Goal: Information Seeking & Learning: Compare options

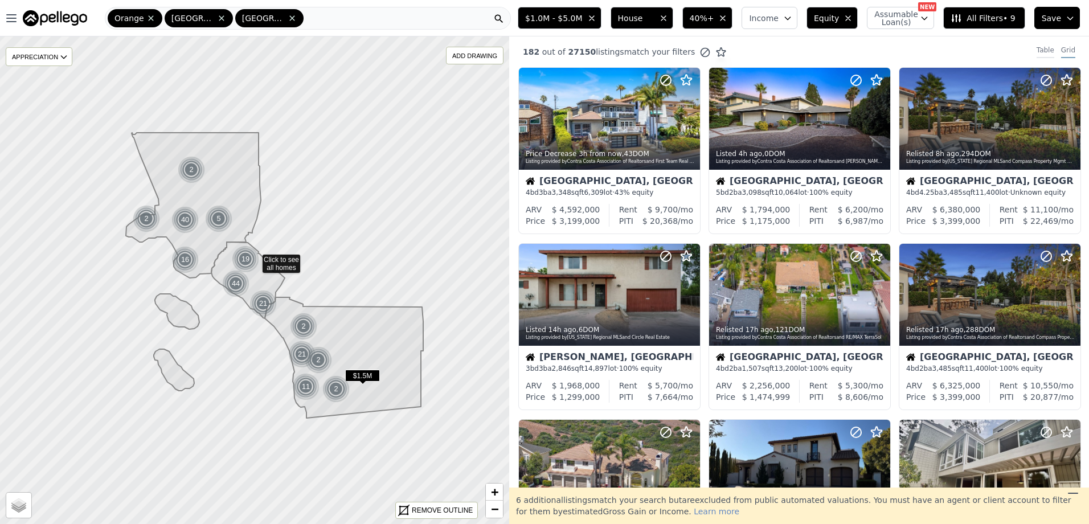
click at [1043, 46] on div "Table" at bounding box center [1046, 52] width 18 height 13
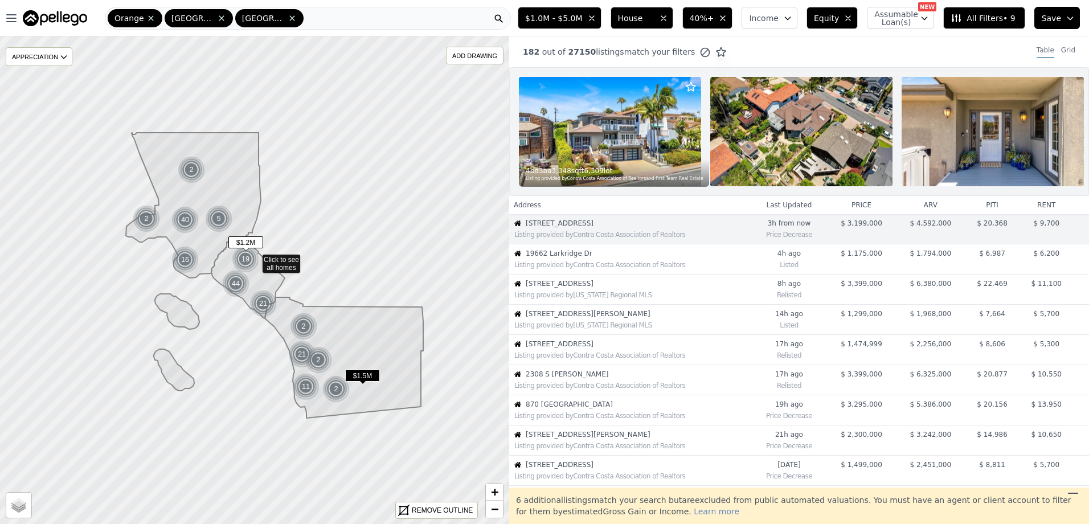
click at [613, 267] on div "Listing provided by Contra Costa Association of Realtors" at bounding box center [630, 263] width 241 height 11
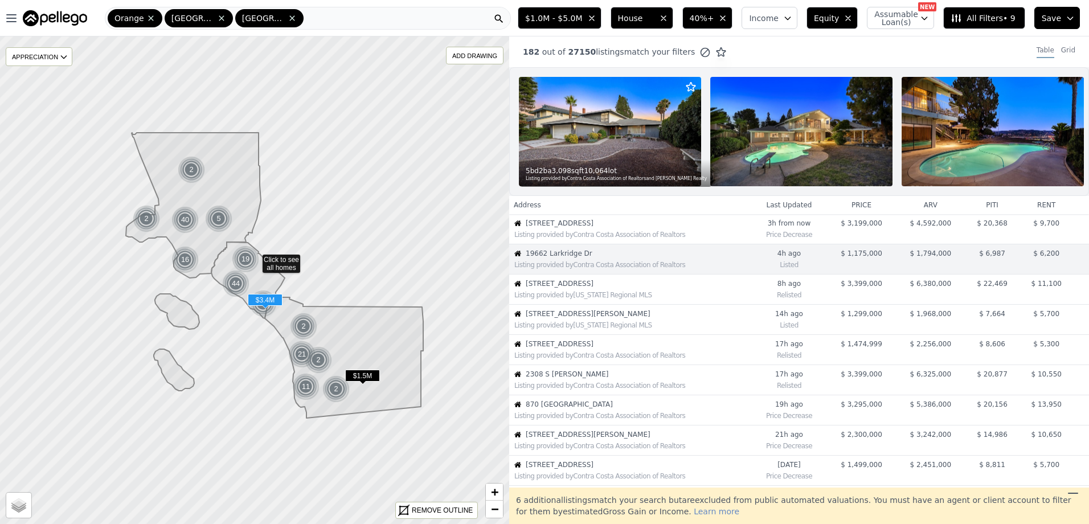
click at [585, 288] on span "[STREET_ADDRESS]" at bounding box center [638, 283] width 225 height 9
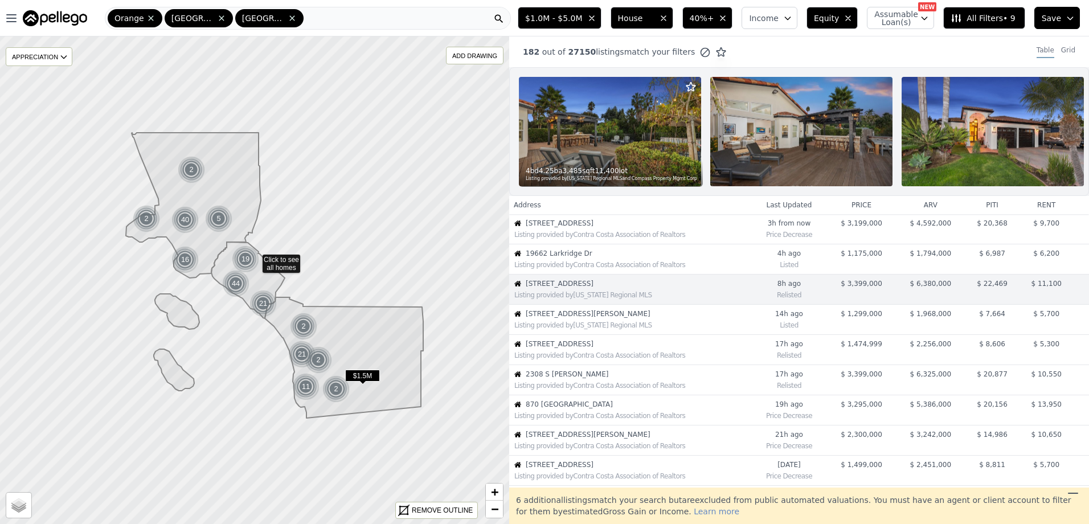
scroll to position [30, 0]
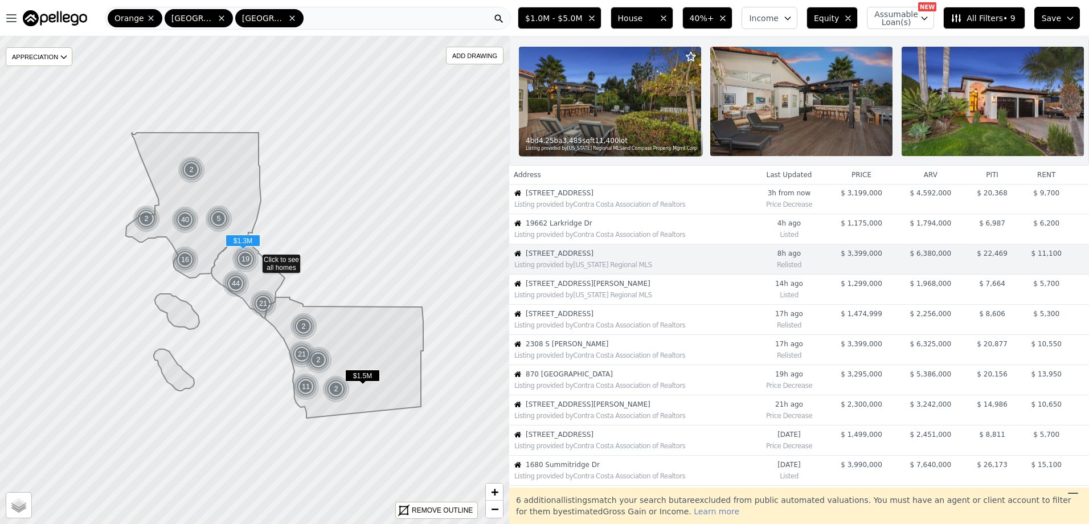
click at [588, 288] on span "[STREET_ADDRESS][PERSON_NAME]" at bounding box center [638, 283] width 225 height 9
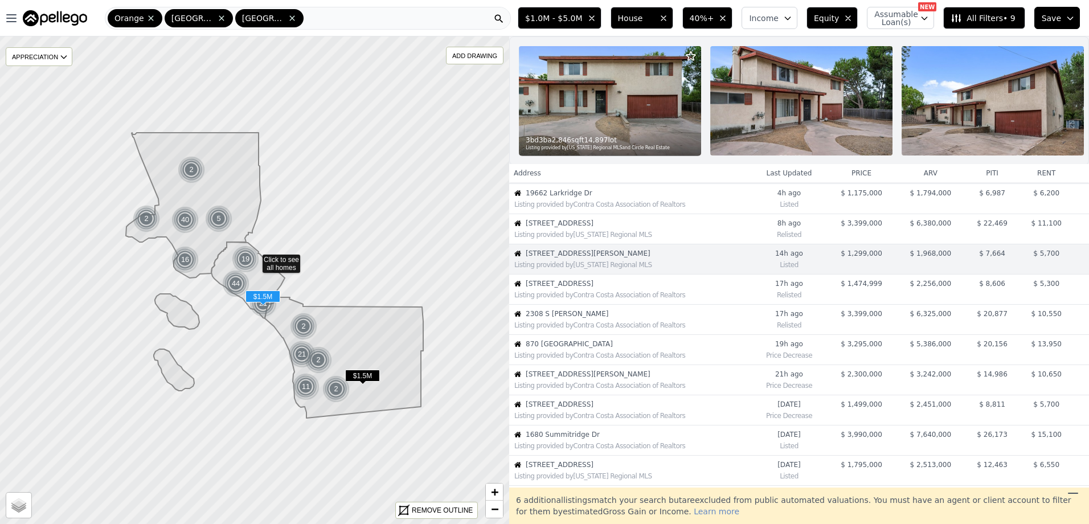
click at [581, 288] on span "[STREET_ADDRESS]" at bounding box center [638, 283] width 225 height 9
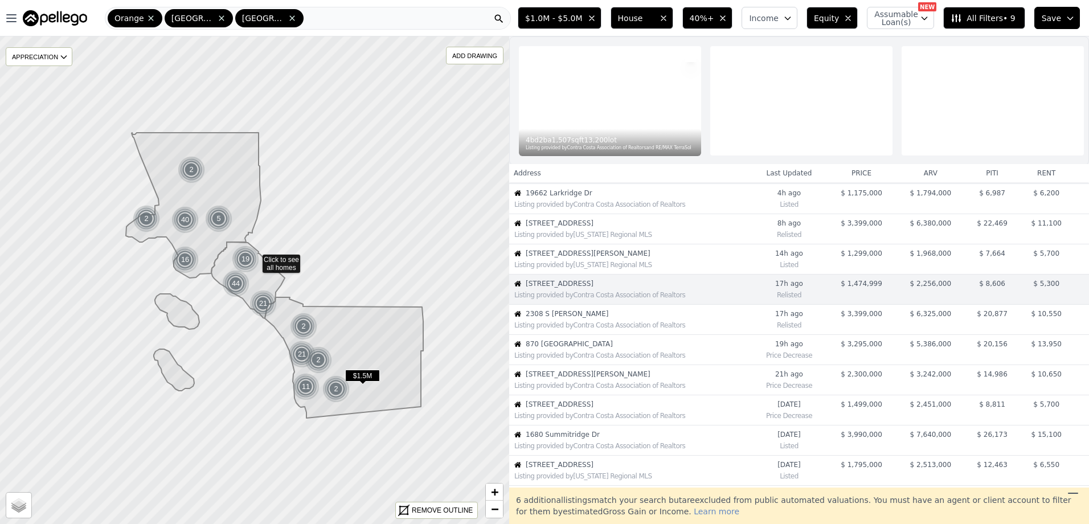
scroll to position [91, 0]
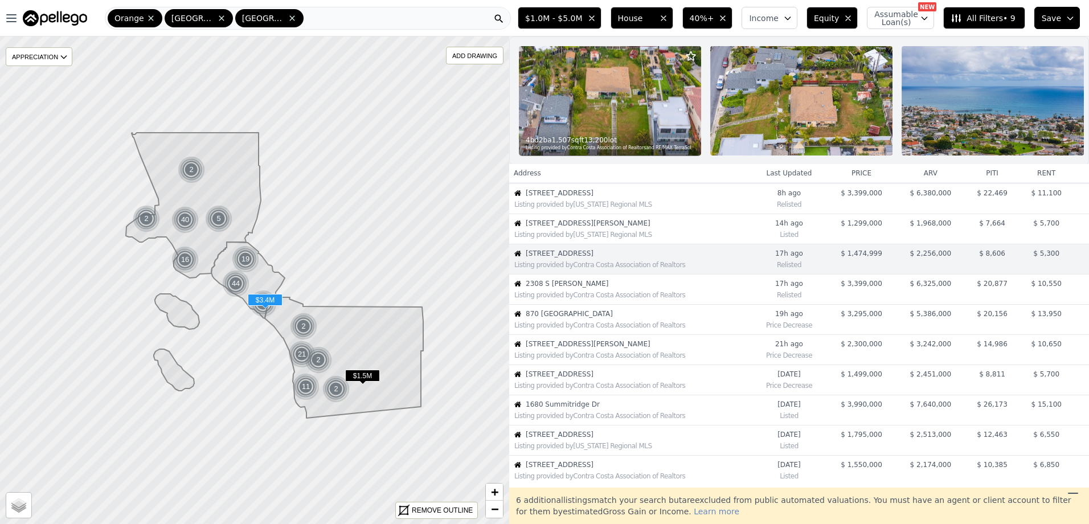
click at [688, 288] on span "2308 S [PERSON_NAME]" at bounding box center [638, 283] width 225 height 9
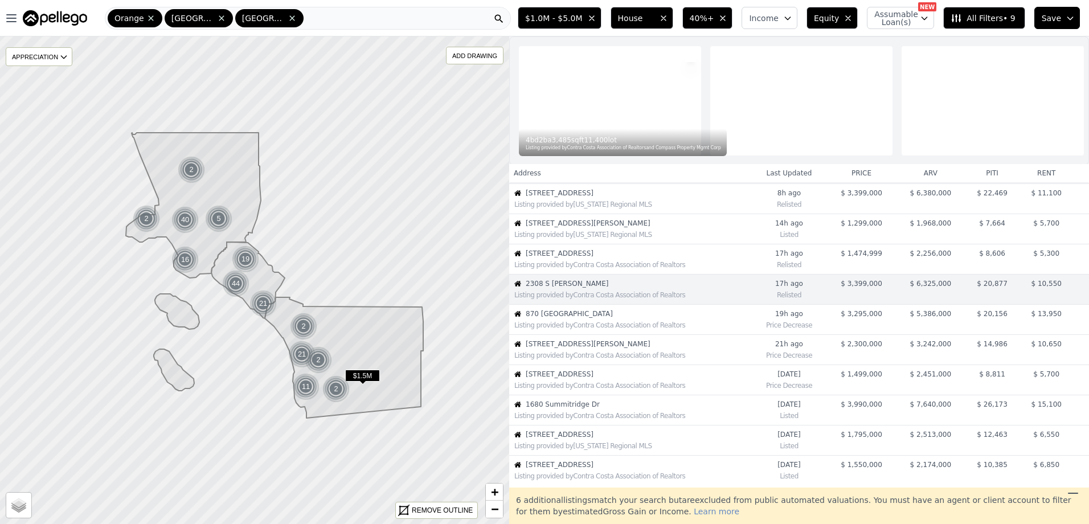
scroll to position [121, 0]
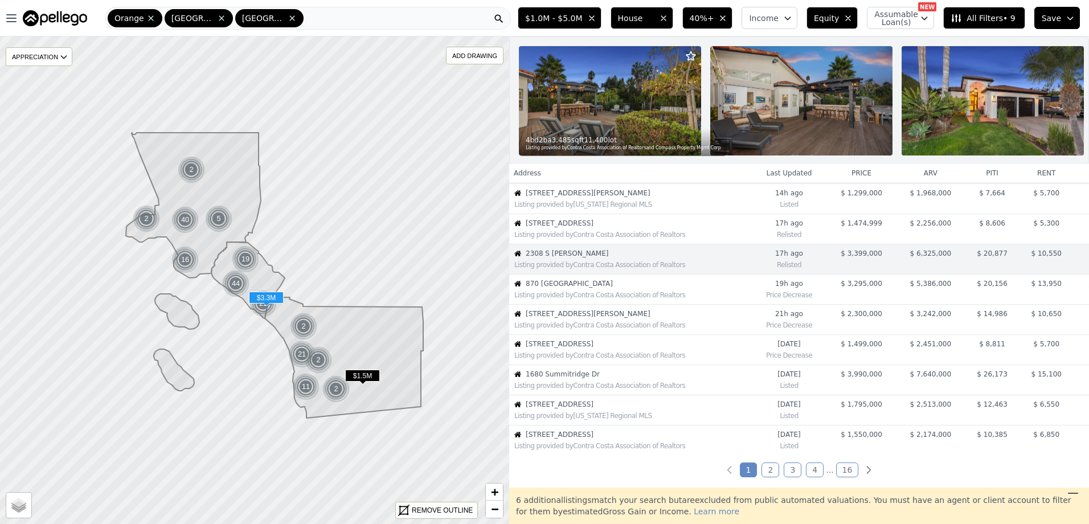
click at [630, 300] on div "Listing provided by Contra Costa Association of Realtors" at bounding box center [633, 295] width 236 height 9
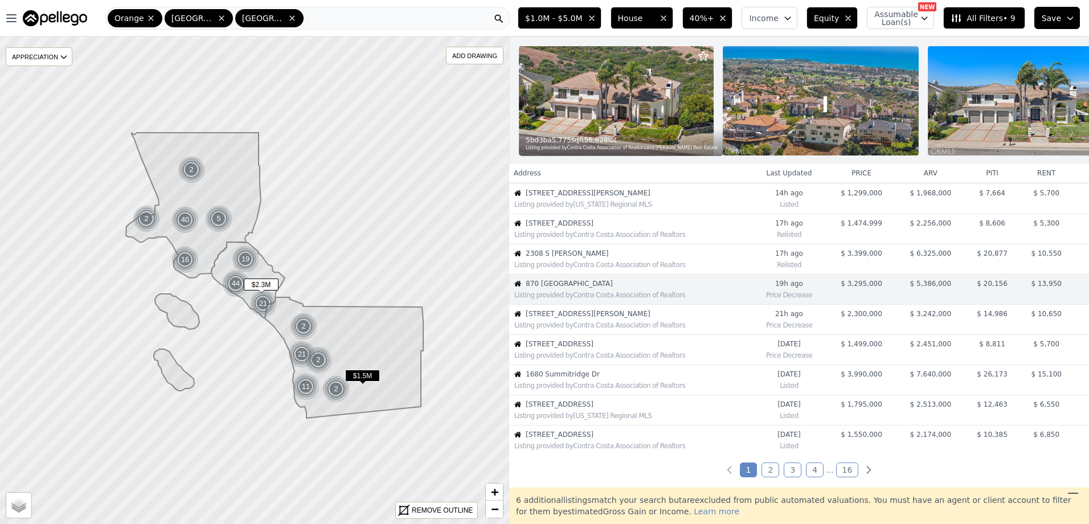
scroll to position [151, 0]
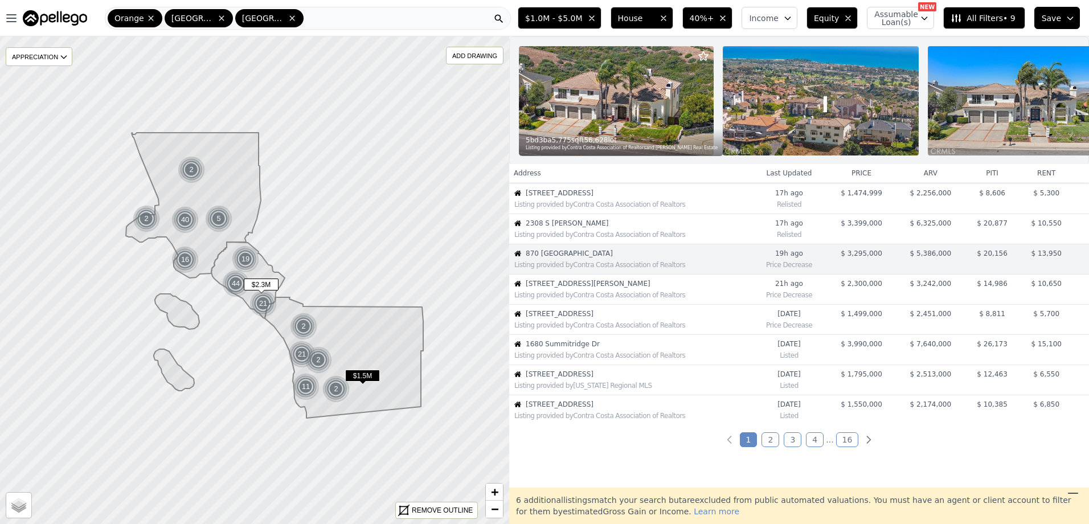
click at [626, 297] on div "Listing provided by Contra Costa Association of Realtors" at bounding box center [630, 293] width 241 height 11
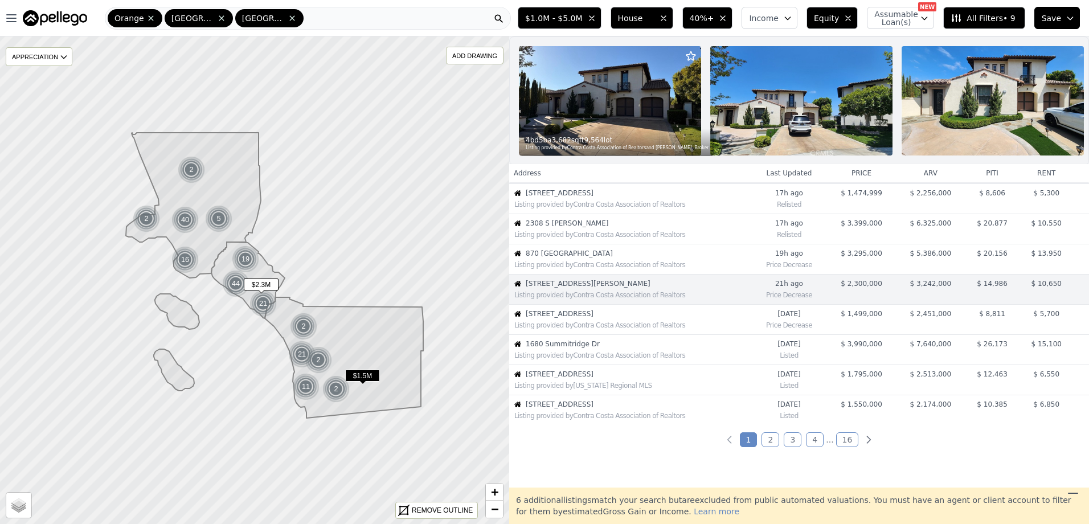
scroll to position [181, 0]
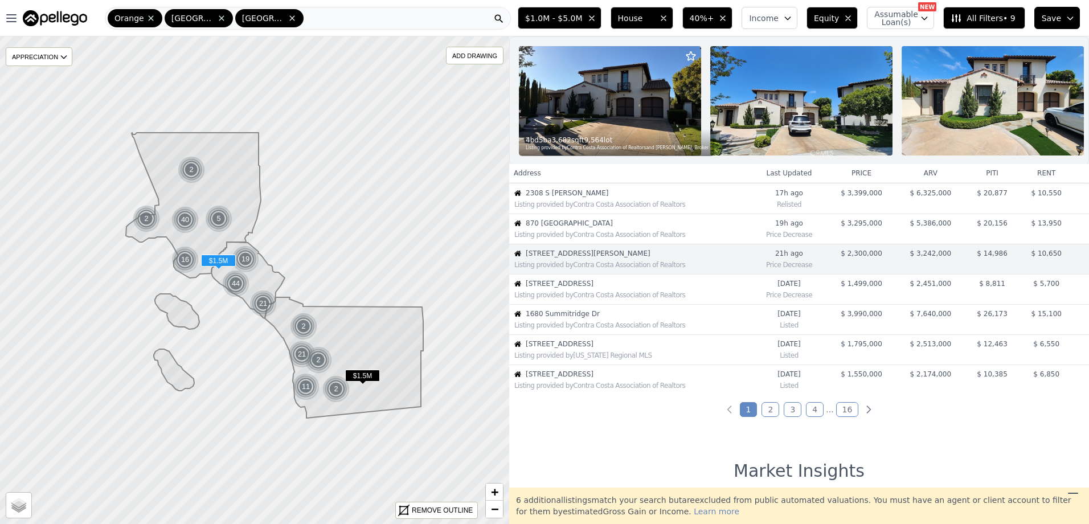
click at [602, 299] on div "Listing provided by Contra Costa Association of Realtors" at bounding box center [633, 295] width 236 height 9
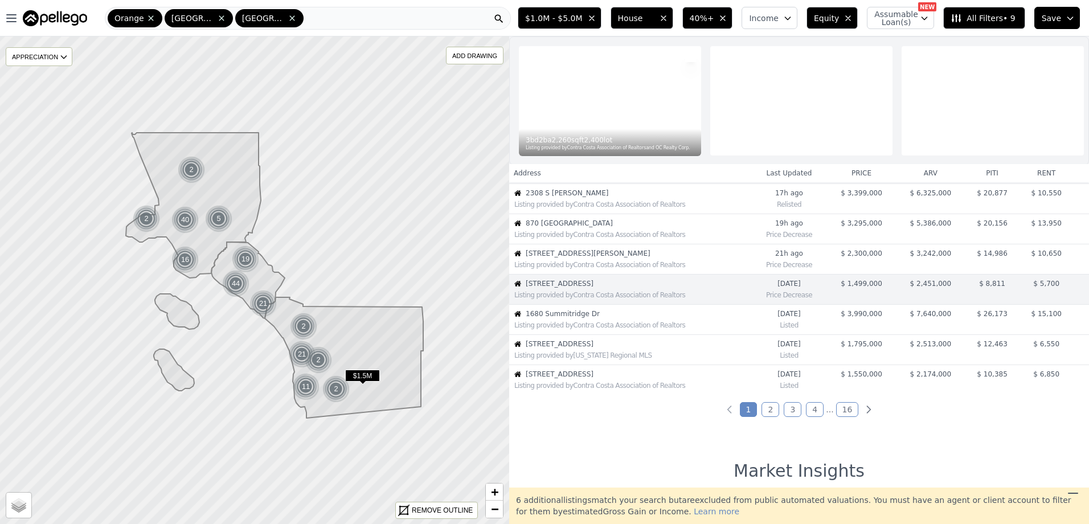
scroll to position [211, 0]
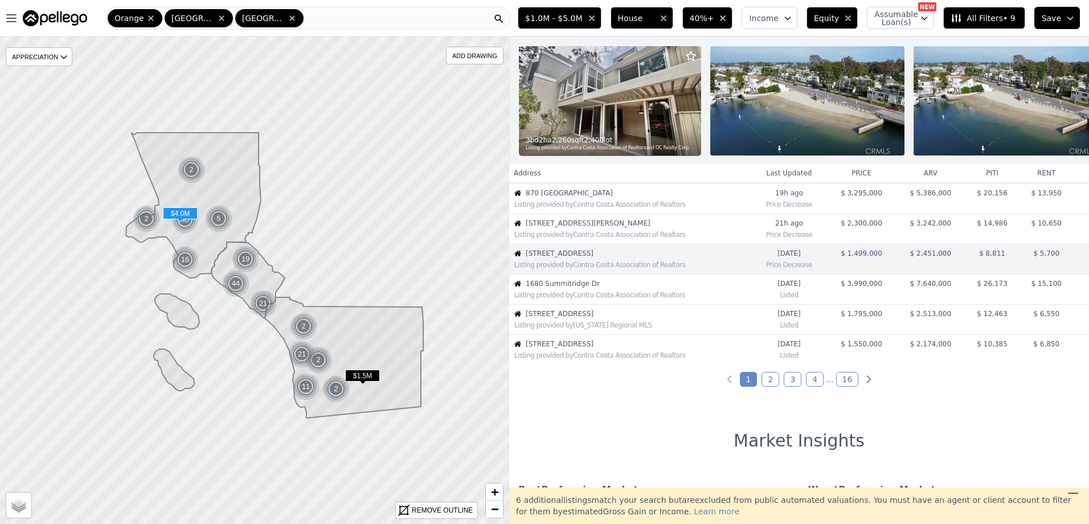
click at [633, 300] on div "Listing provided by Contra Costa Association of Realtors" at bounding box center [633, 295] width 236 height 9
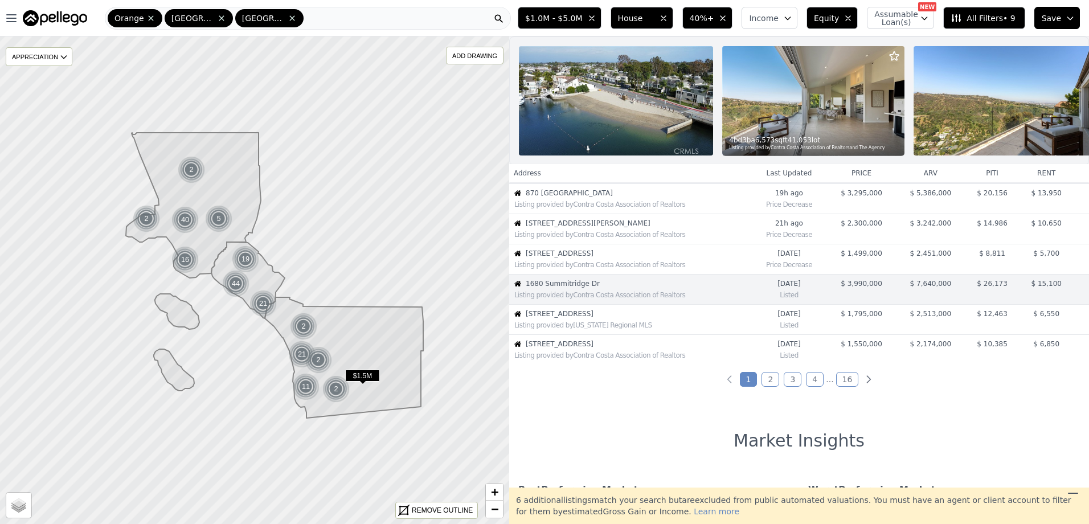
scroll to position [242, 0]
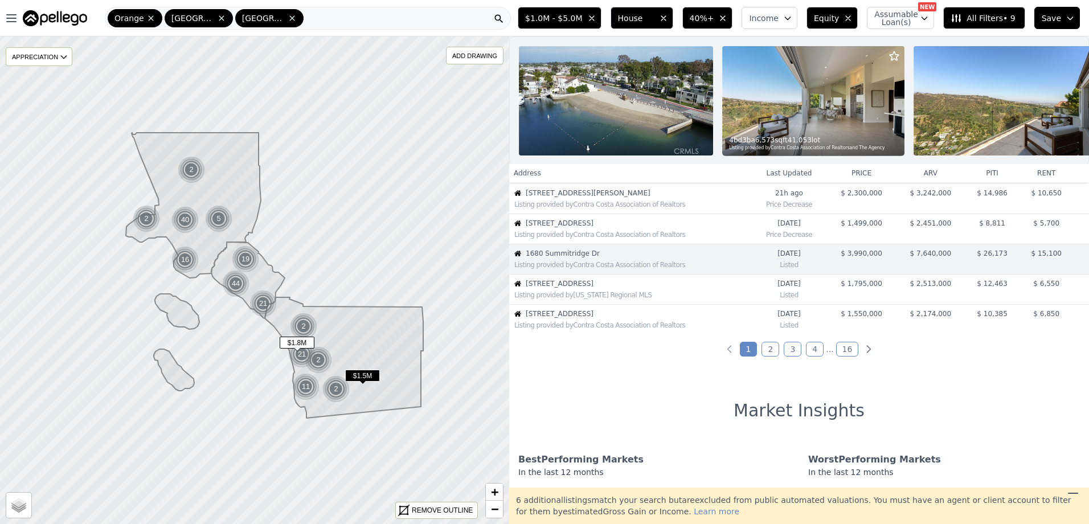
click at [650, 299] on div "Listing provided by [US_STATE] Regional MLS" at bounding box center [630, 293] width 241 height 11
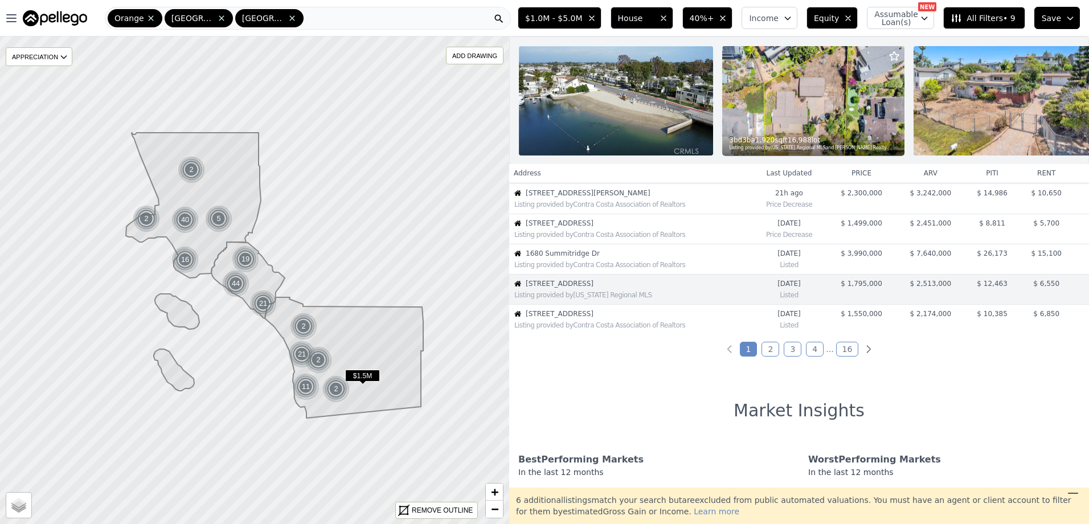
scroll to position [272, 0]
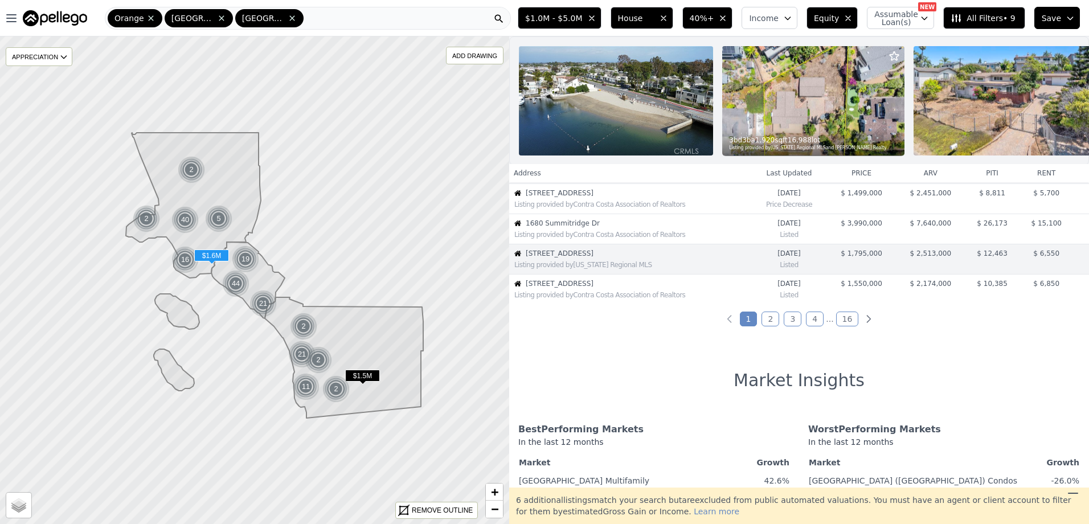
click at [619, 288] on span "[STREET_ADDRESS]" at bounding box center [638, 283] width 225 height 9
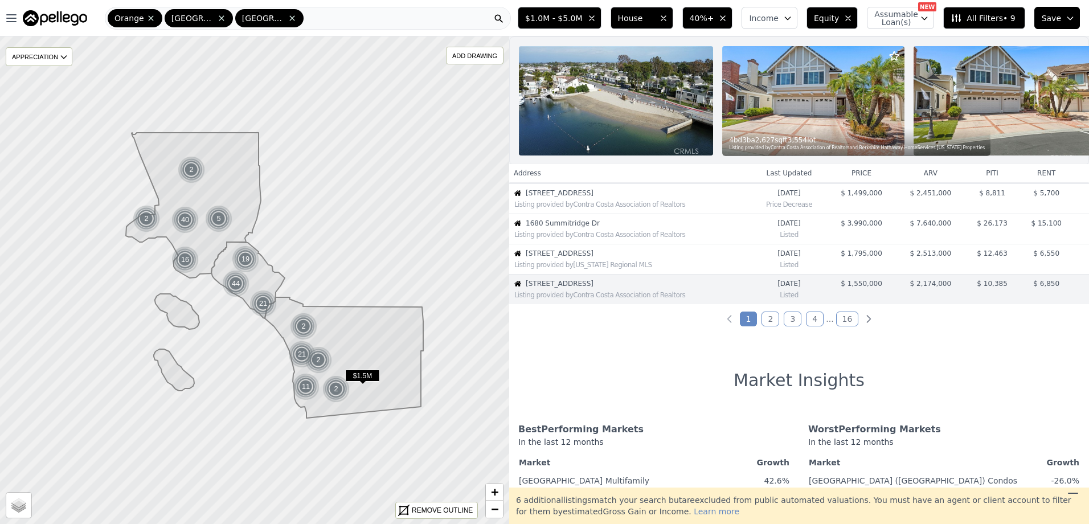
scroll to position [302, 0]
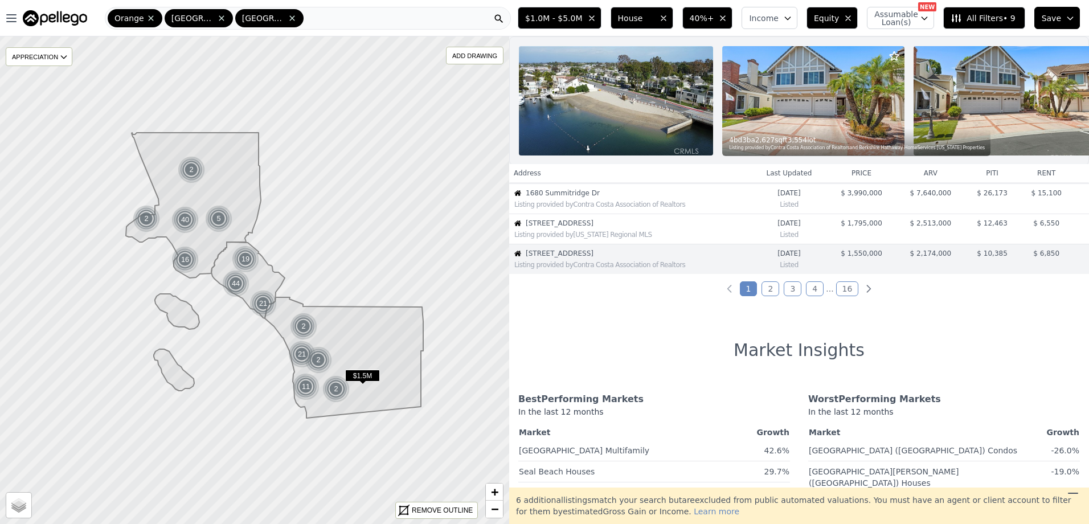
click at [769, 296] on link "2" at bounding box center [771, 288] width 18 height 15
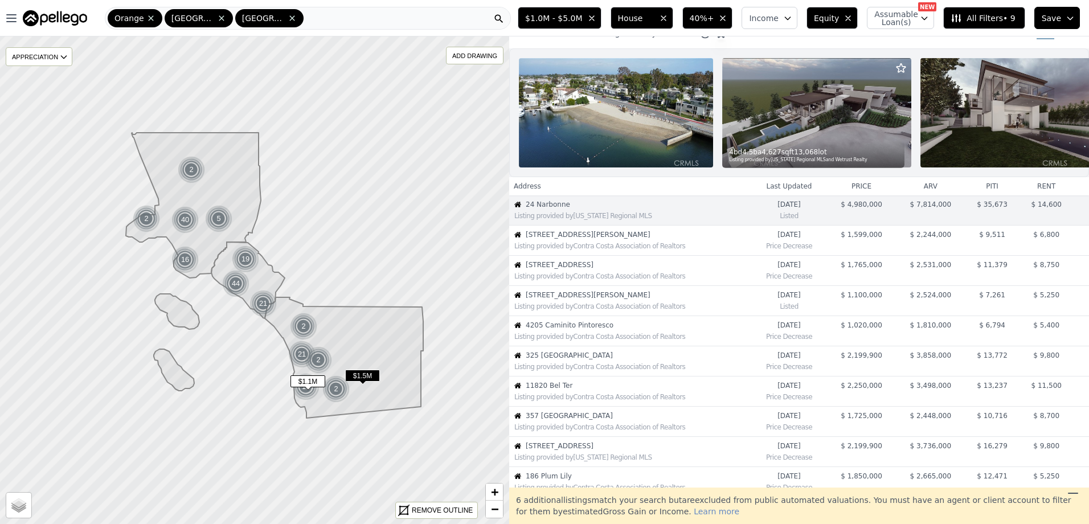
scroll to position [0, 0]
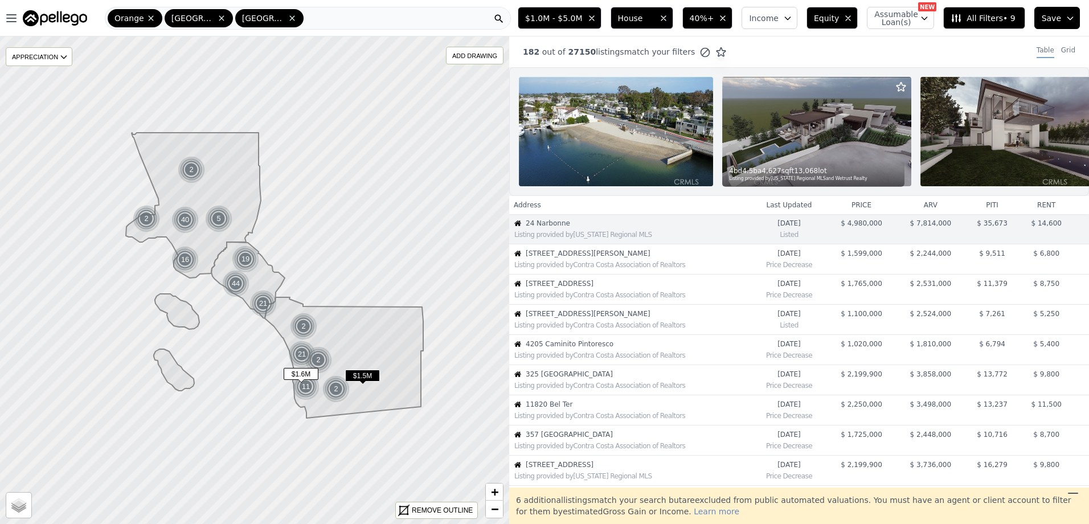
click at [607, 267] on div "Listing provided by Contra Costa Association of Realtors" at bounding box center [630, 263] width 241 height 11
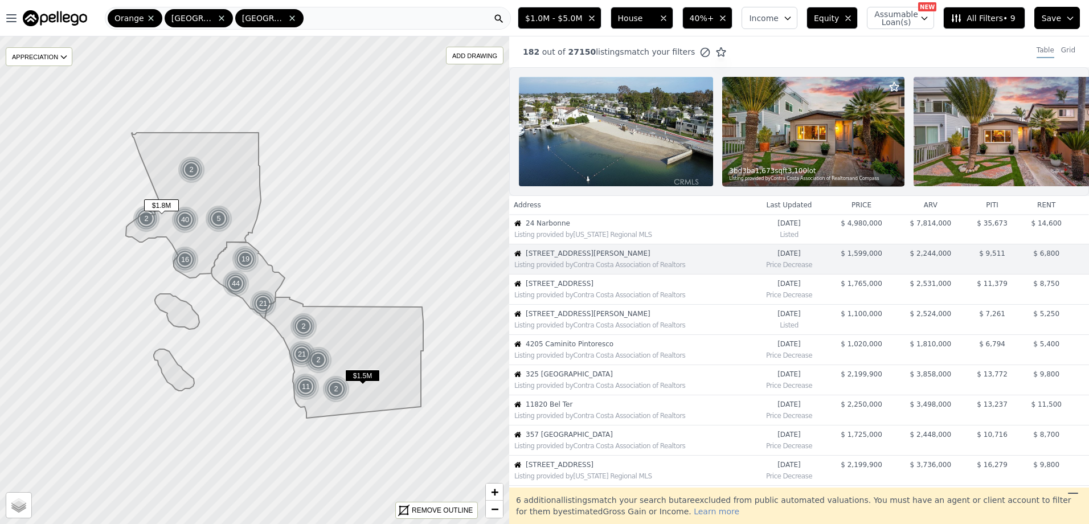
click at [616, 297] on div "Listing provided by Contra Costa Association of Realtors" at bounding box center [630, 293] width 241 height 11
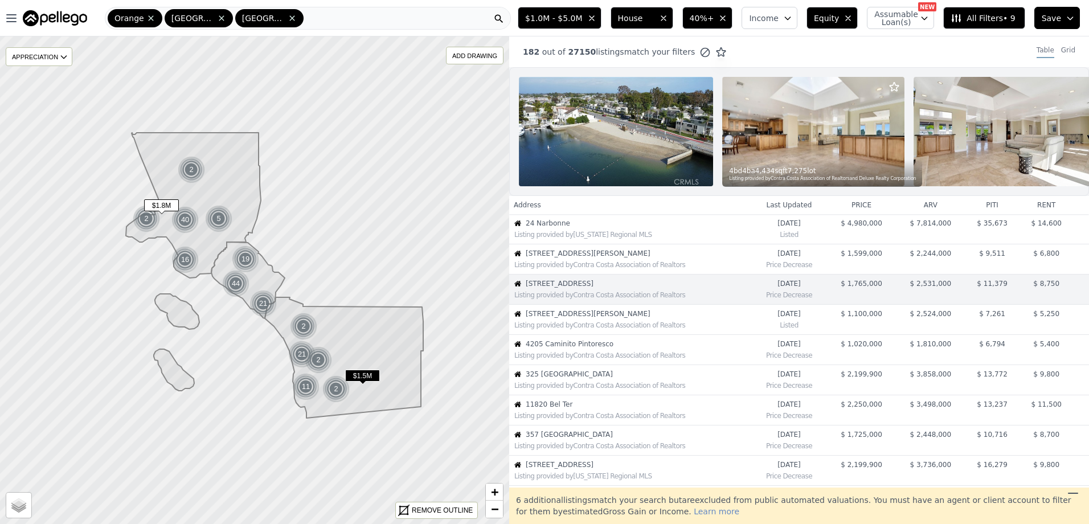
scroll to position [30, 0]
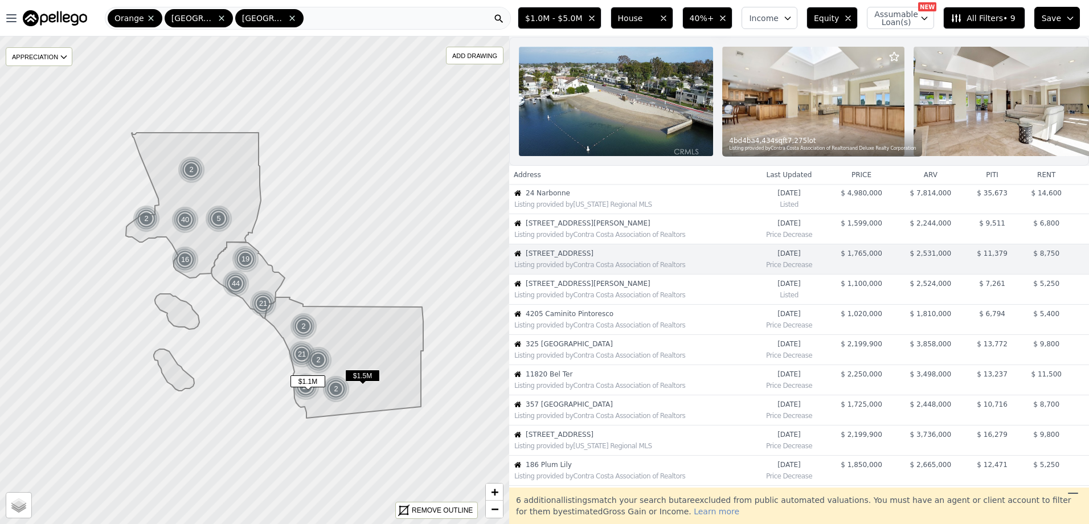
click at [651, 288] on span "[STREET_ADDRESS][PERSON_NAME]" at bounding box center [638, 283] width 225 height 9
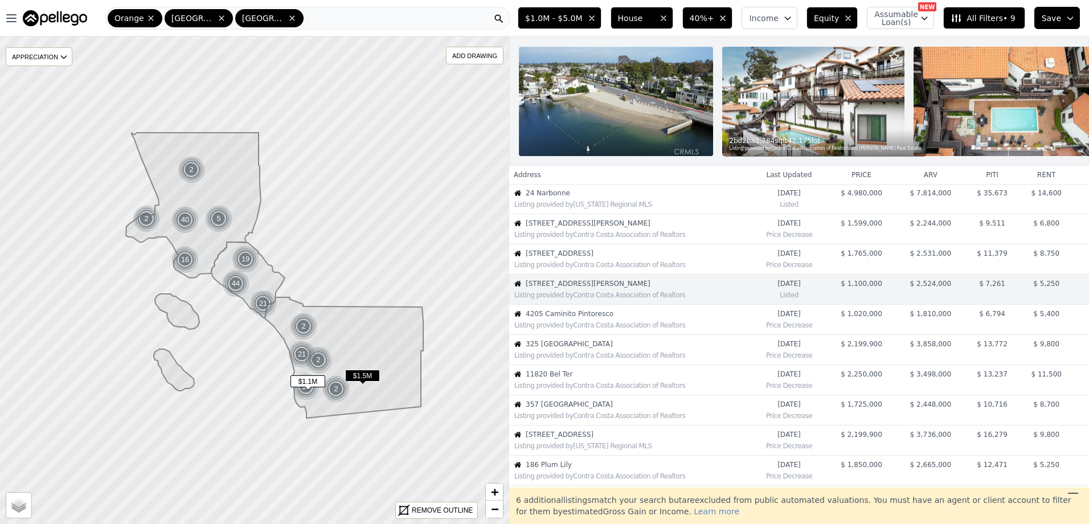
scroll to position [60, 0]
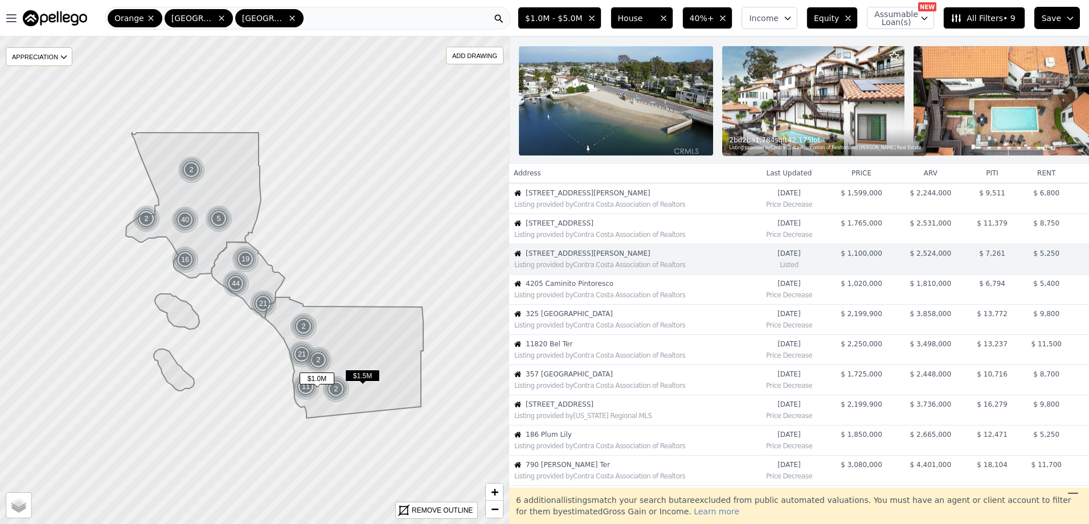
click at [623, 297] on div "Listing provided by Contra Costa Association of Realtors" at bounding box center [630, 293] width 241 height 11
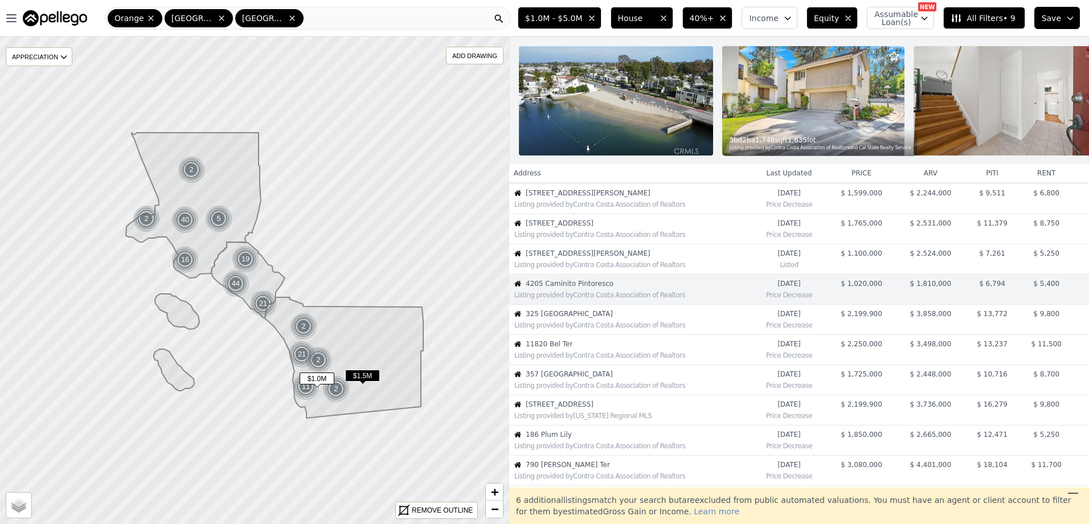
scroll to position [91, 0]
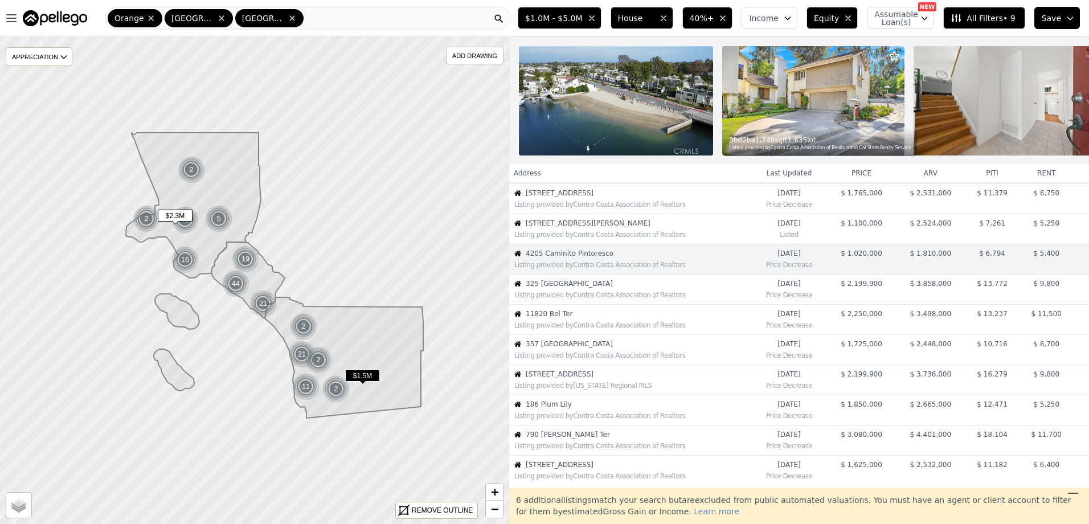
click at [647, 319] on span "11820 Bel Ter" at bounding box center [638, 313] width 225 height 9
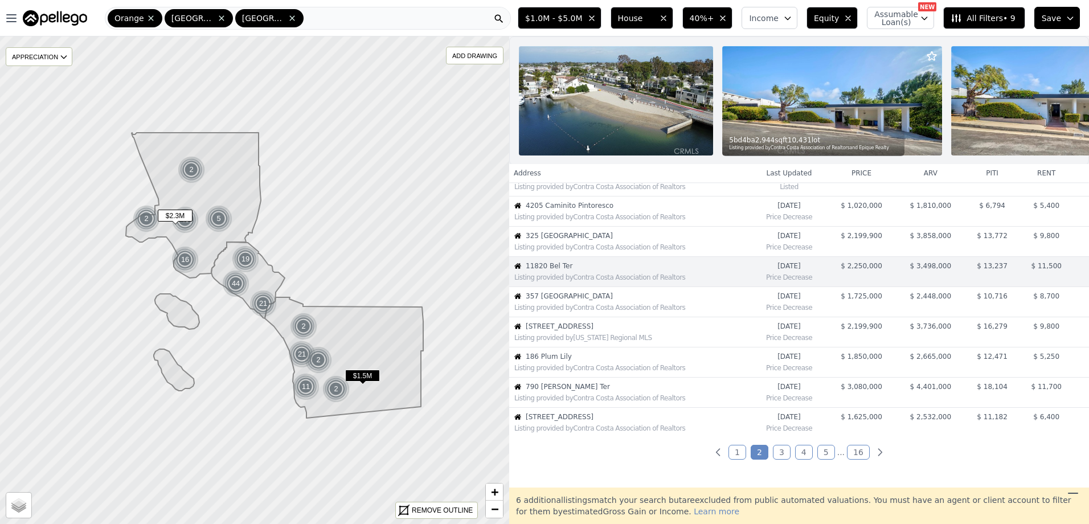
scroll to position [151, 0]
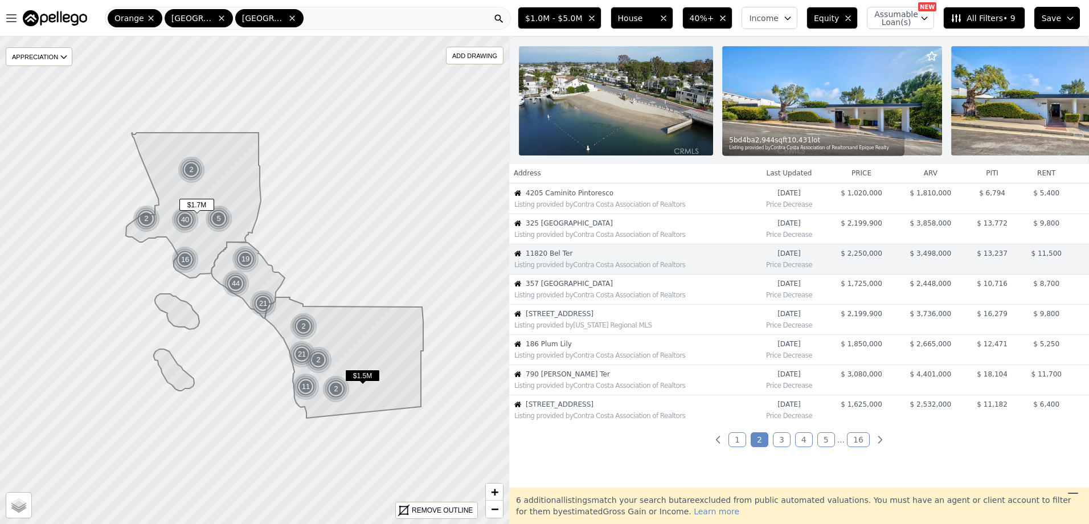
click at [682, 300] on div "Listing provided by Contra Costa Association of Realtors" at bounding box center [633, 295] width 236 height 9
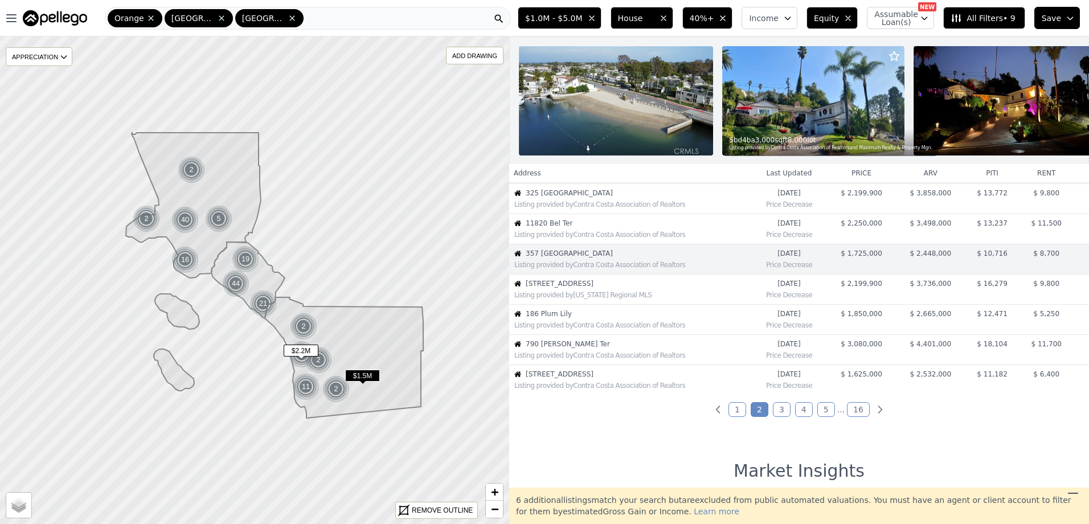
click at [614, 299] on div "Listing provided by [US_STATE] Regional MLS" at bounding box center [630, 293] width 241 height 11
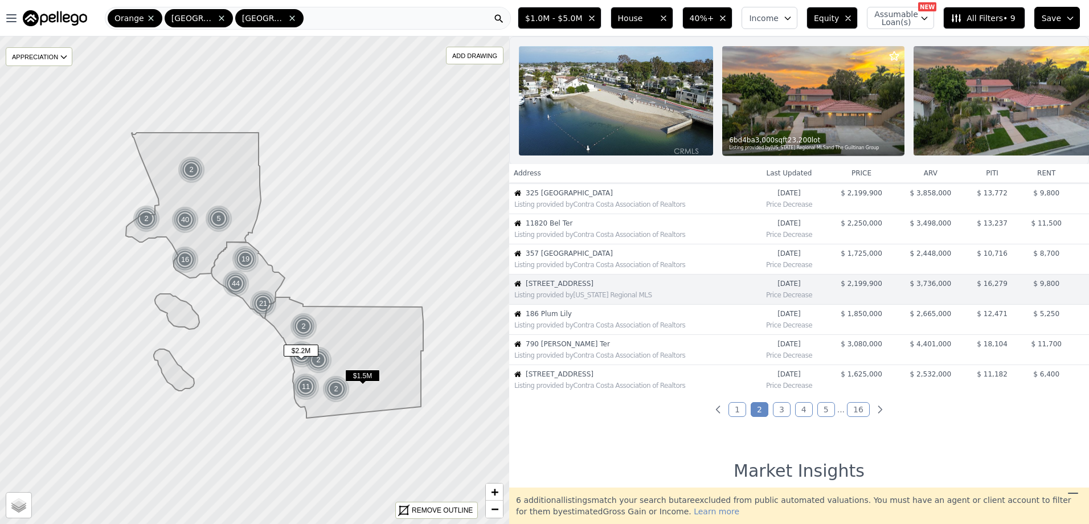
scroll to position [211, 0]
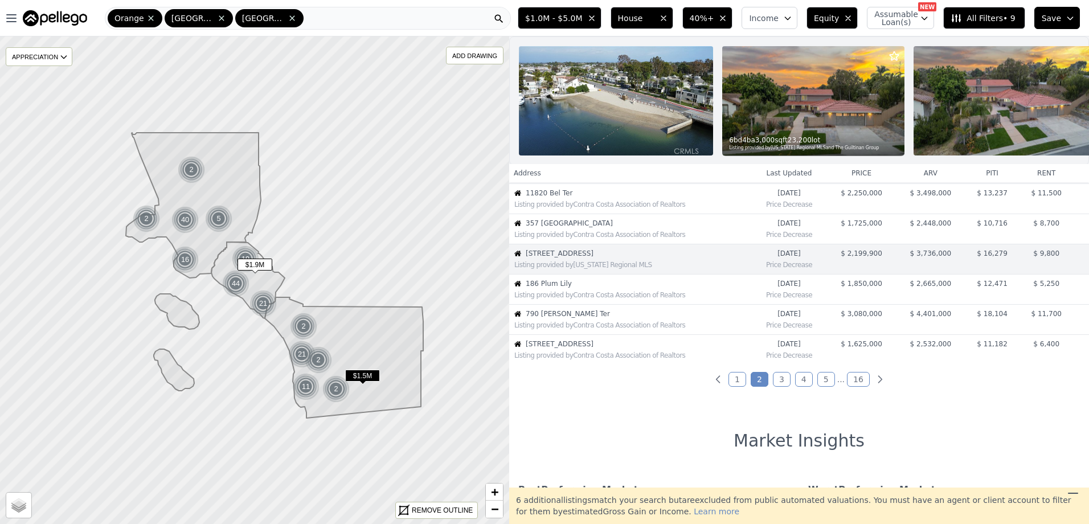
click at [614, 299] on div "Listing provided by Contra Costa Association of Realtors" at bounding box center [630, 293] width 241 height 11
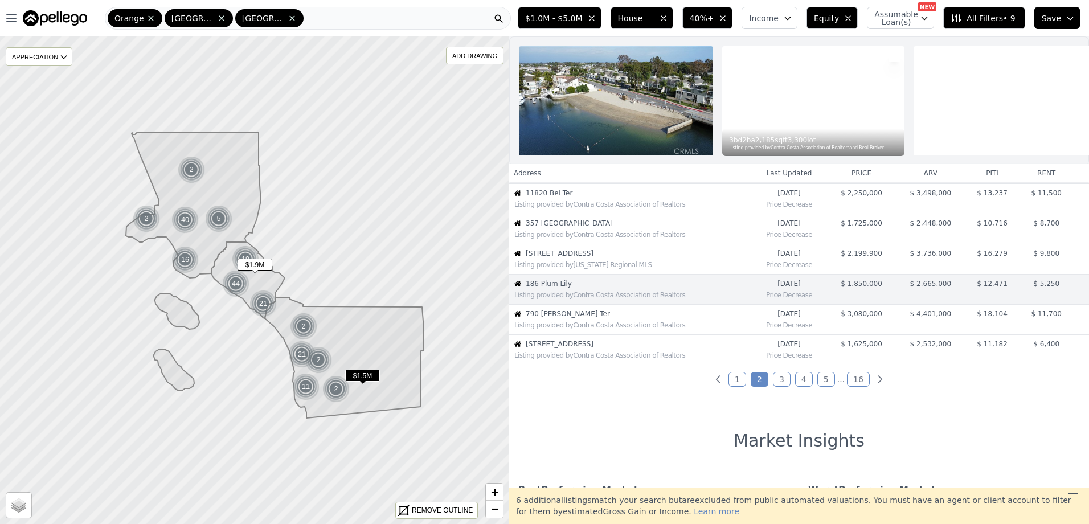
scroll to position [242, 0]
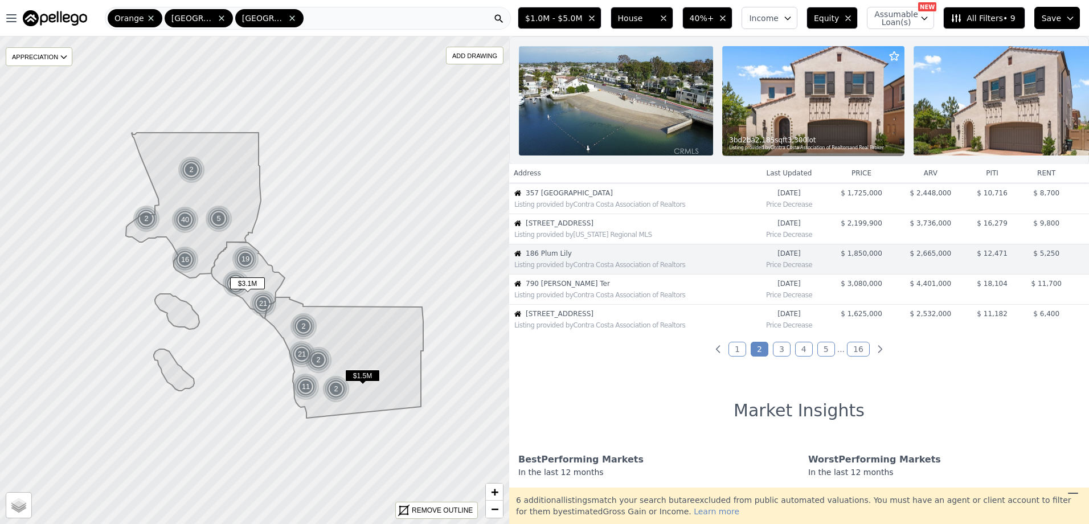
click at [614, 299] on div "Listing provided by Contra Costa Association of Realtors" at bounding box center [630, 293] width 241 height 11
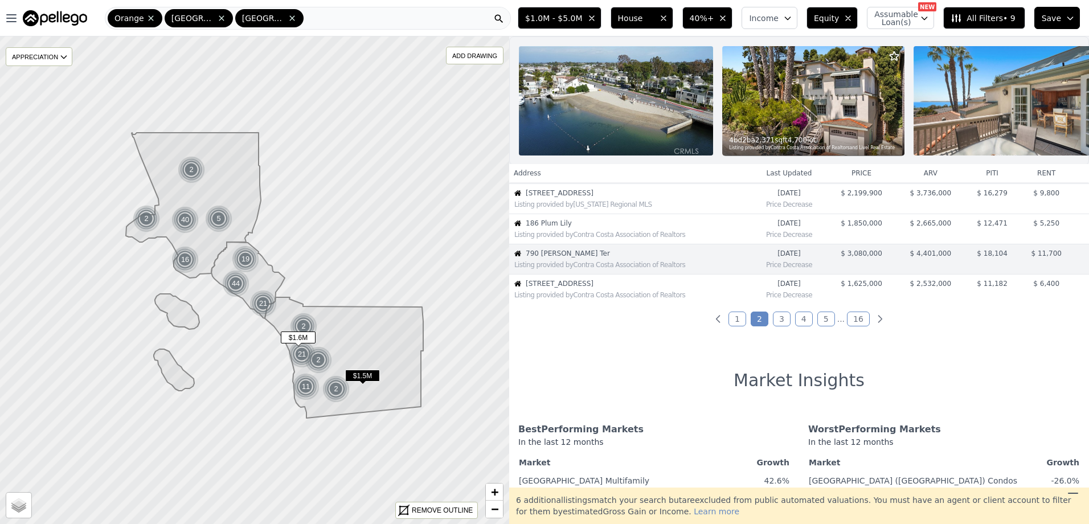
click at [614, 299] on div "Listing provided by Contra Costa Association of Realtors" at bounding box center [630, 293] width 241 height 11
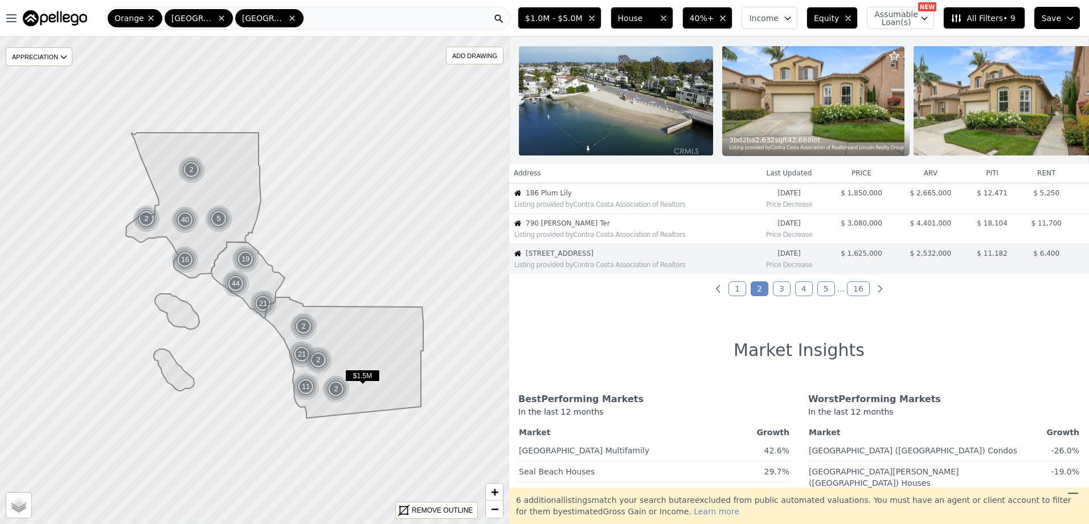
click at [783, 296] on link "3" at bounding box center [782, 288] width 18 height 15
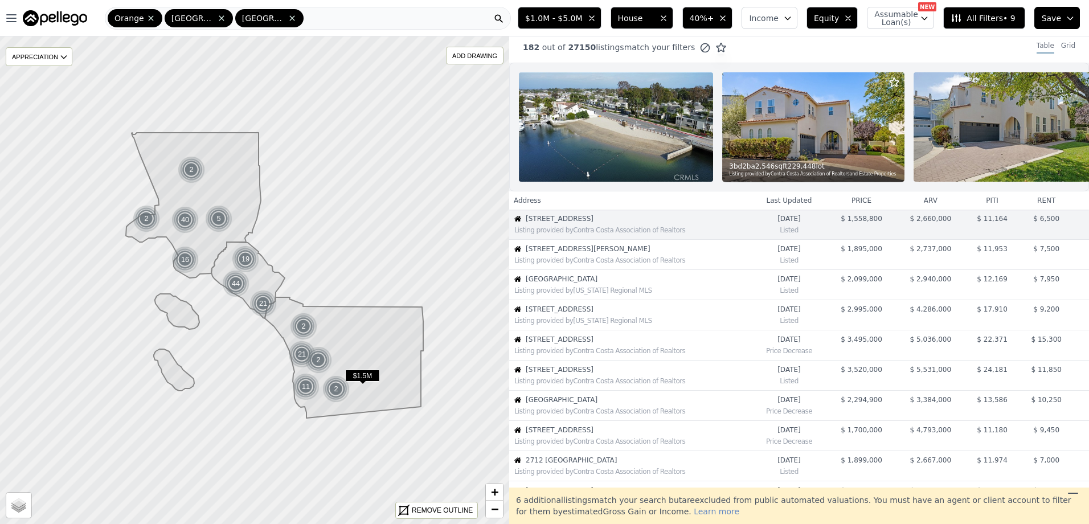
scroll to position [0, 0]
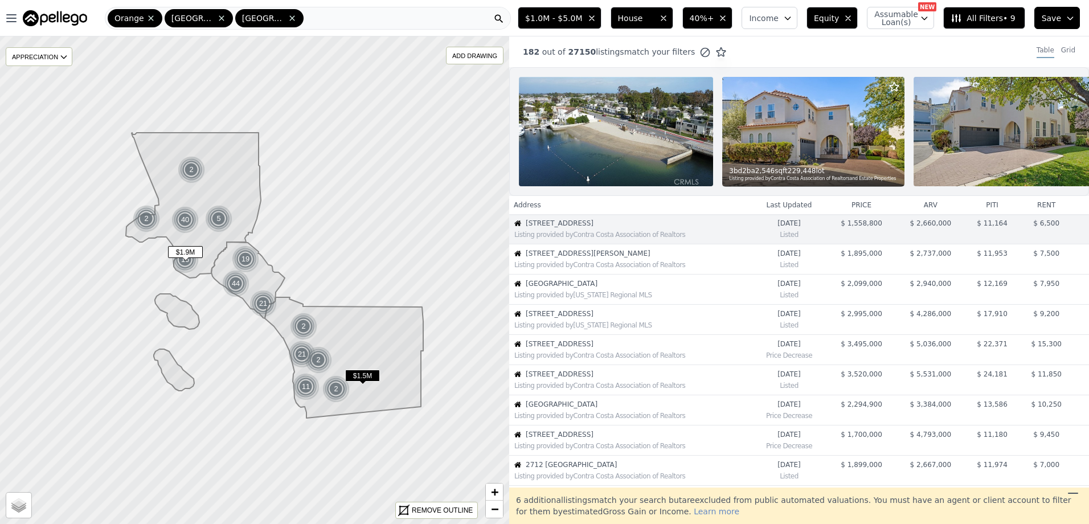
click at [585, 270] on div "Listing provided by Contra Costa Association of Realtors" at bounding box center [633, 264] width 236 height 9
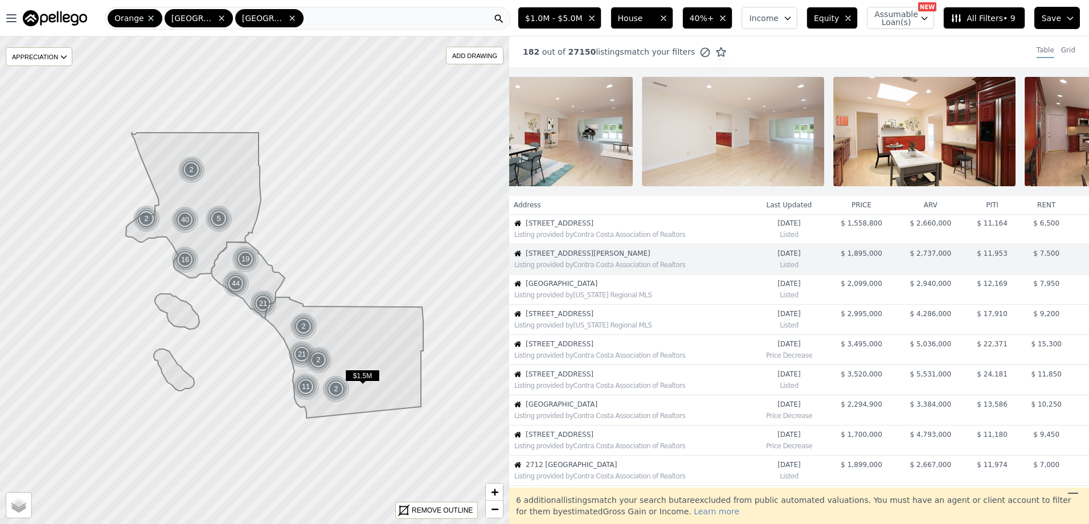
scroll to position [0, 2637]
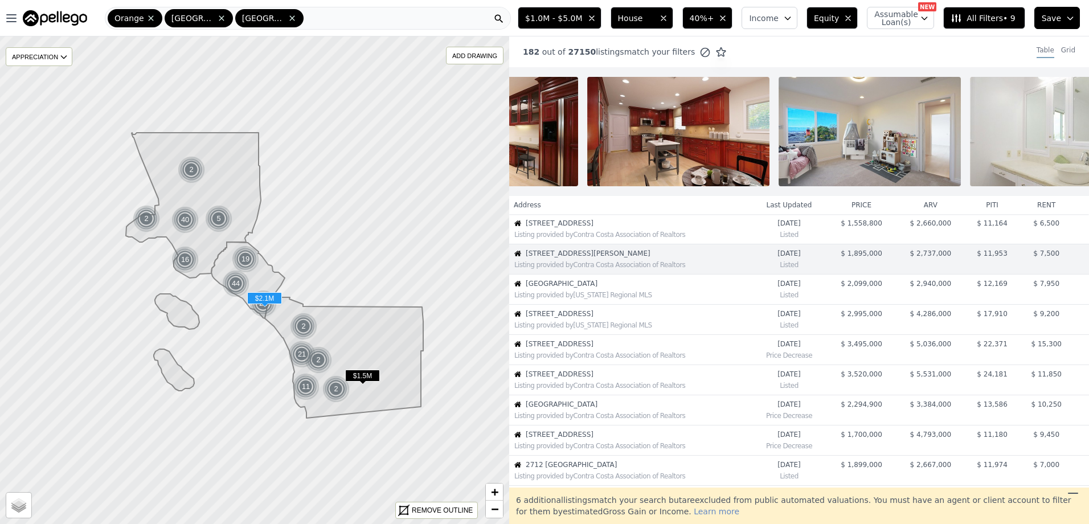
click at [597, 299] on div "Listing provided by [US_STATE] Regional MLS" at bounding box center [633, 295] width 236 height 9
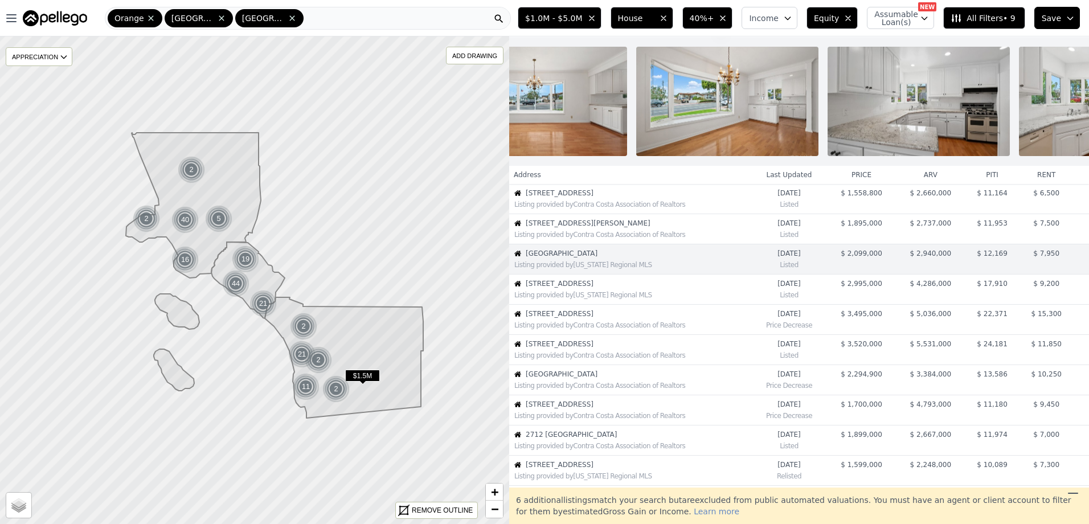
scroll to position [0, 0]
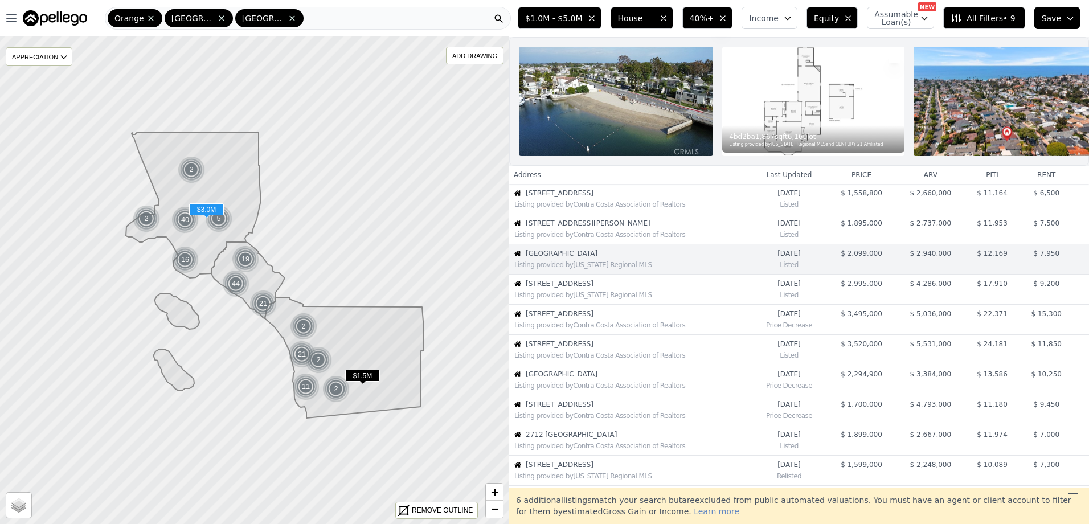
click at [642, 300] on div "Listing provided by [US_STATE] Regional MLS" at bounding box center [633, 295] width 236 height 9
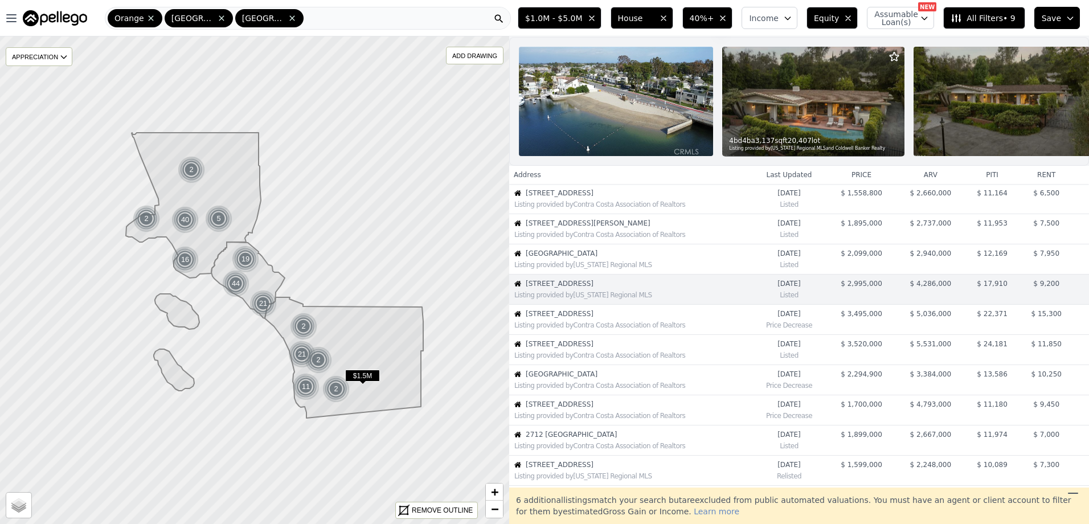
scroll to position [60, 0]
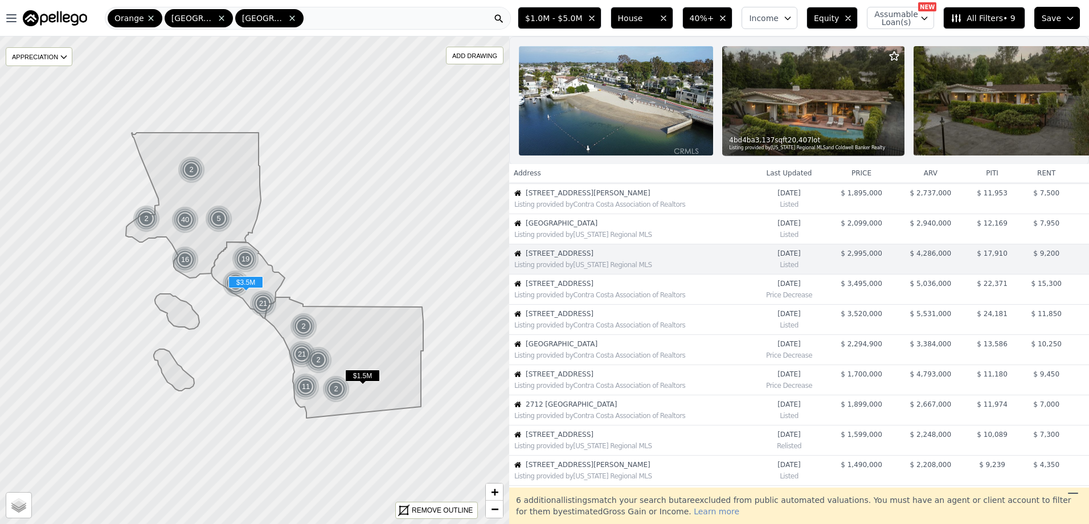
click at [609, 300] on div "Listing provided by Contra Costa Association of Realtors" at bounding box center [633, 295] width 236 height 9
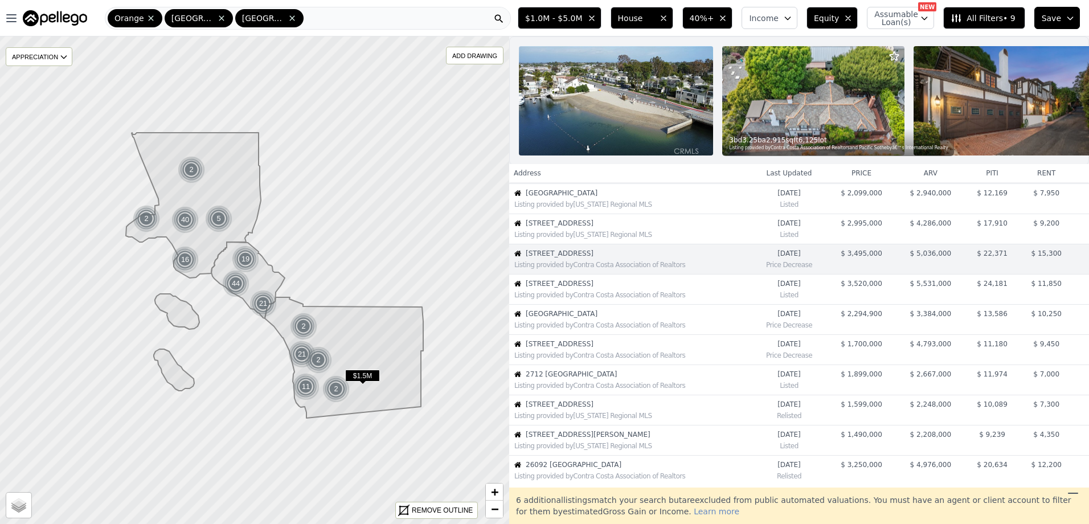
click at [714, 20] on span "40%+" at bounding box center [702, 18] width 25 height 11
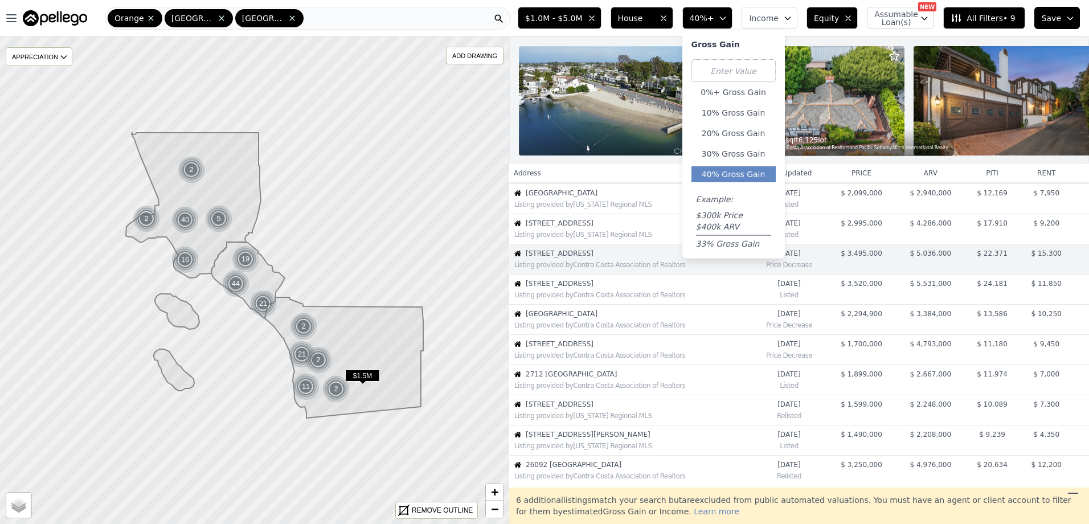
click at [988, 17] on span "All Filters • 9" at bounding box center [983, 18] width 64 height 11
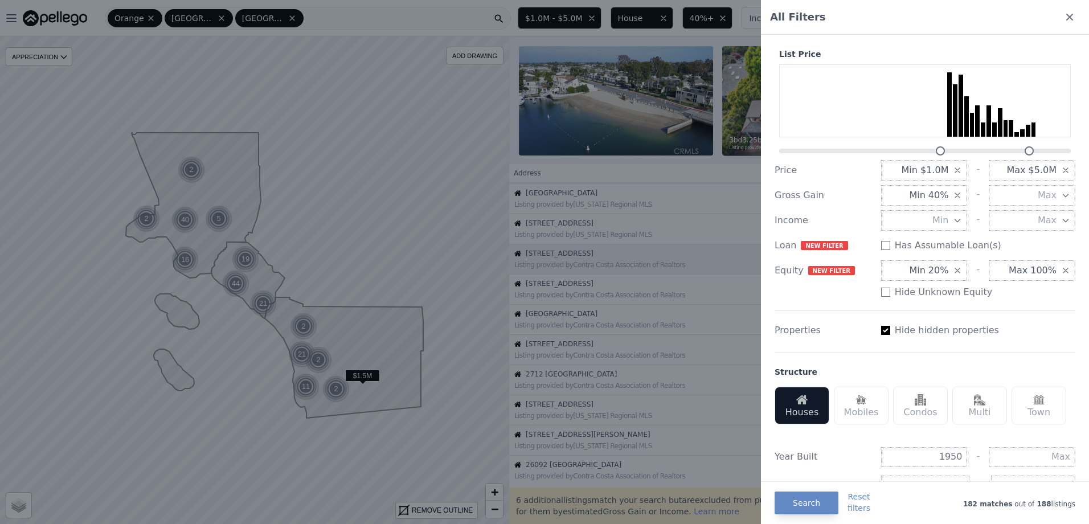
click at [1042, 197] on span "Max" at bounding box center [1047, 196] width 19 height 14
click at [944, 198] on button "Min 40%" at bounding box center [925, 195] width 87 height 21
click at [936, 254] on button "20%" at bounding box center [925, 257] width 87 height 21
click at [1023, 186] on button "Max" at bounding box center [1032, 195] width 87 height 21
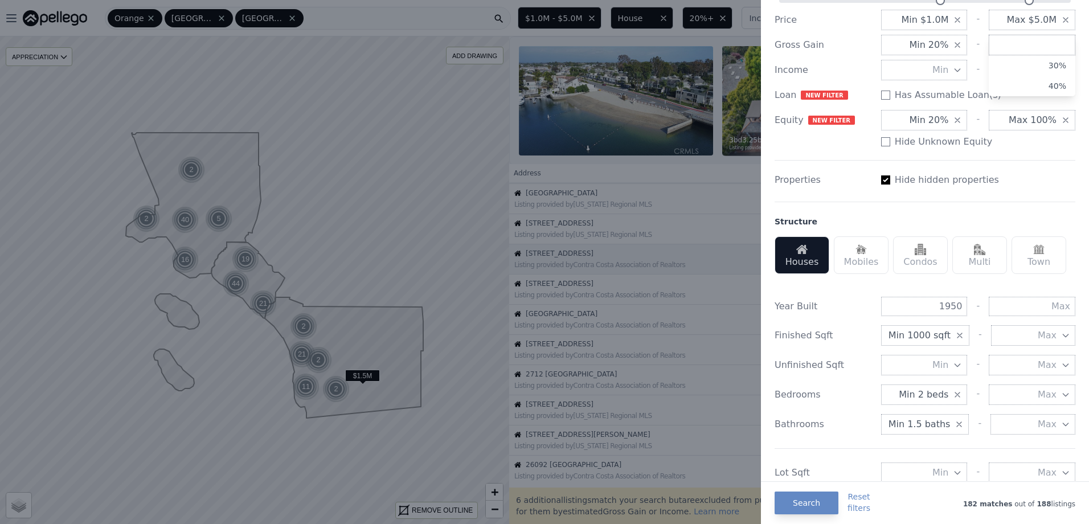
click at [1063, 135] on div "Hide Unknown Equity" at bounding box center [979, 142] width 194 height 14
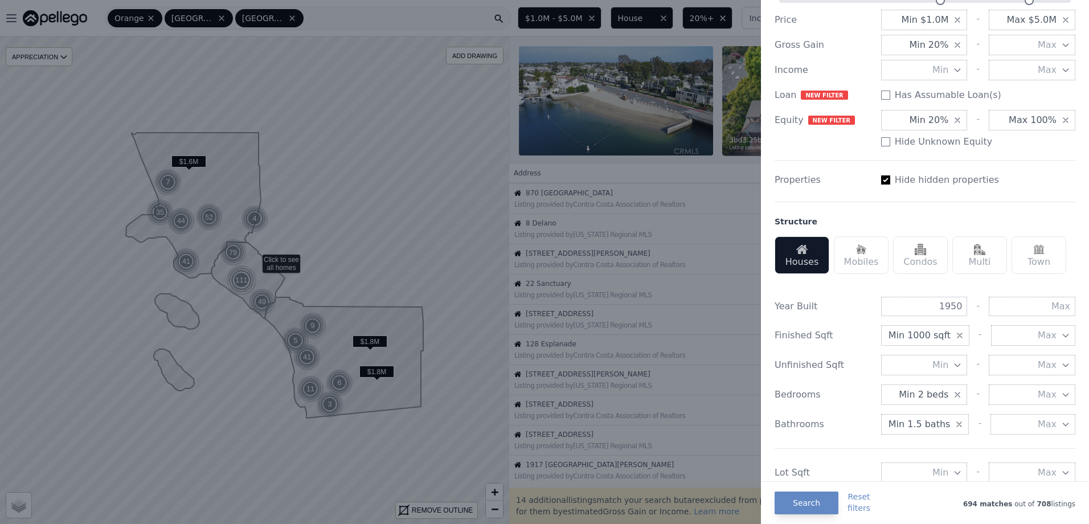
scroll to position [171, 0]
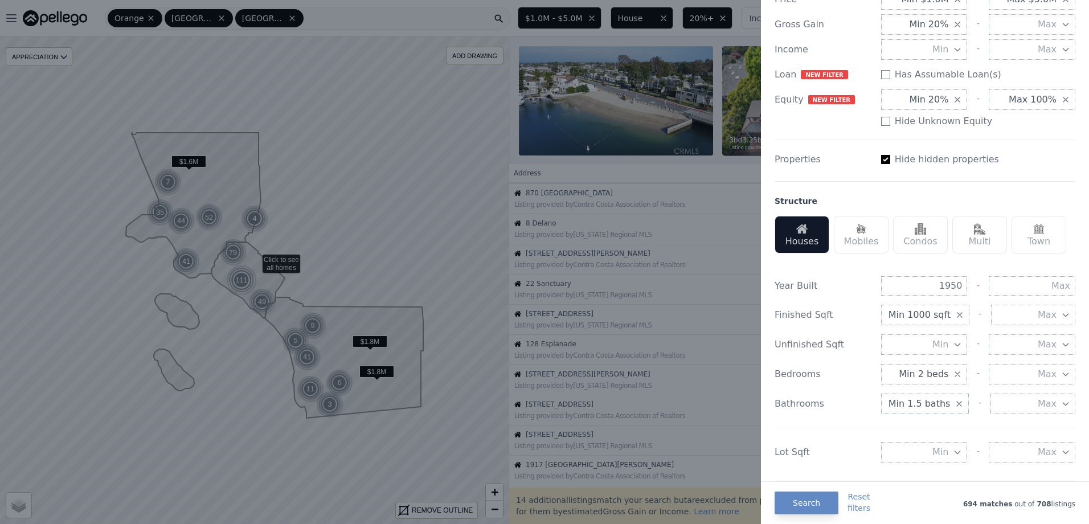
click at [1062, 51] on icon "button" at bounding box center [1066, 49] width 9 height 9
click at [1056, 46] on input "number" at bounding box center [1032, 49] width 87 height 21
click at [1063, 24] on button "Max" at bounding box center [1032, 24] width 87 height 21
click at [1035, 65] on button "40%" at bounding box center [1032, 65] width 87 height 21
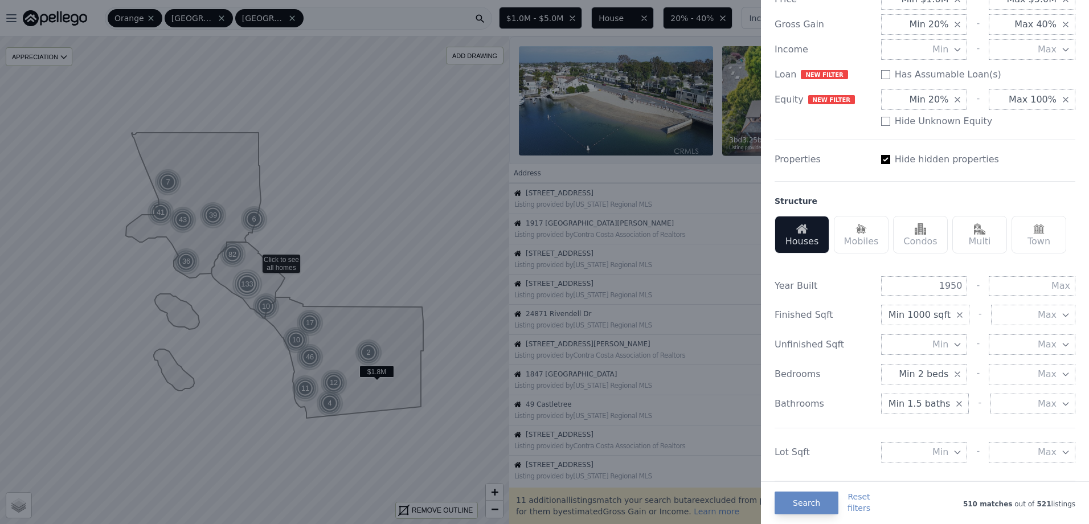
click at [946, 98] on button "Min 20%" at bounding box center [925, 99] width 87 height 21
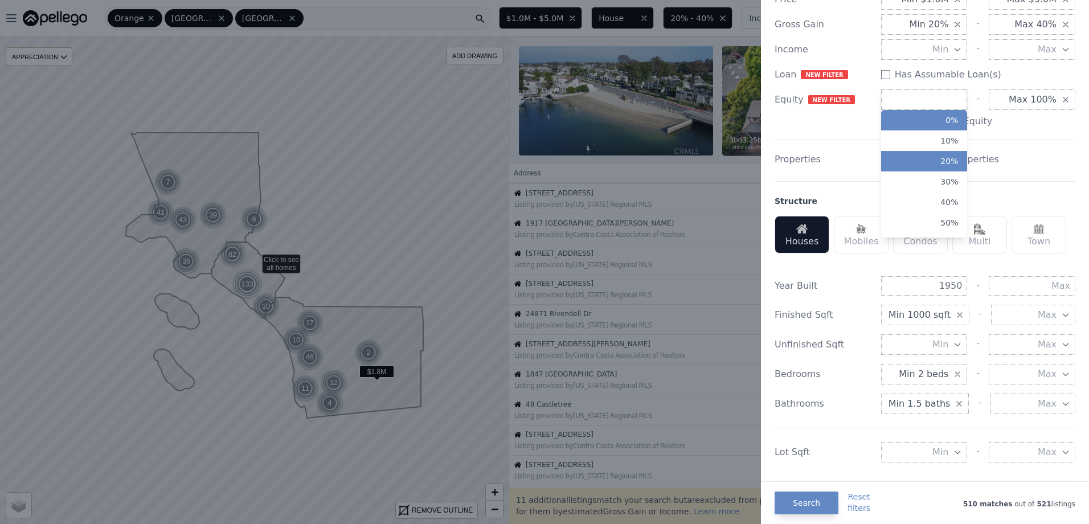
click at [933, 121] on button "0%" at bounding box center [925, 120] width 87 height 21
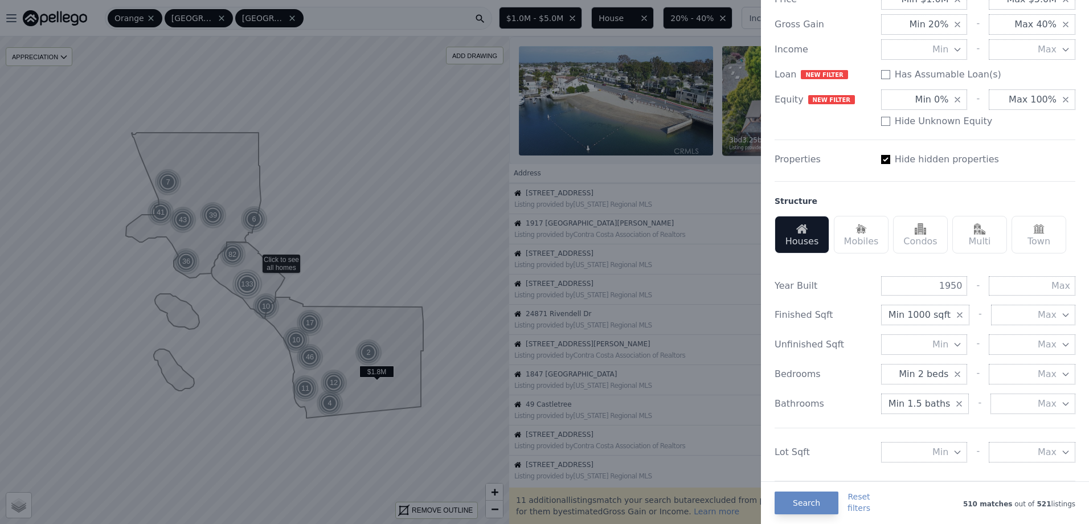
click at [1026, 100] on span "Max 100%" at bounding box center [1033, 100] width 48 height 14
click at [1034, 116] on button "0%" at bounding box center [1032, 120] width 87 height 21
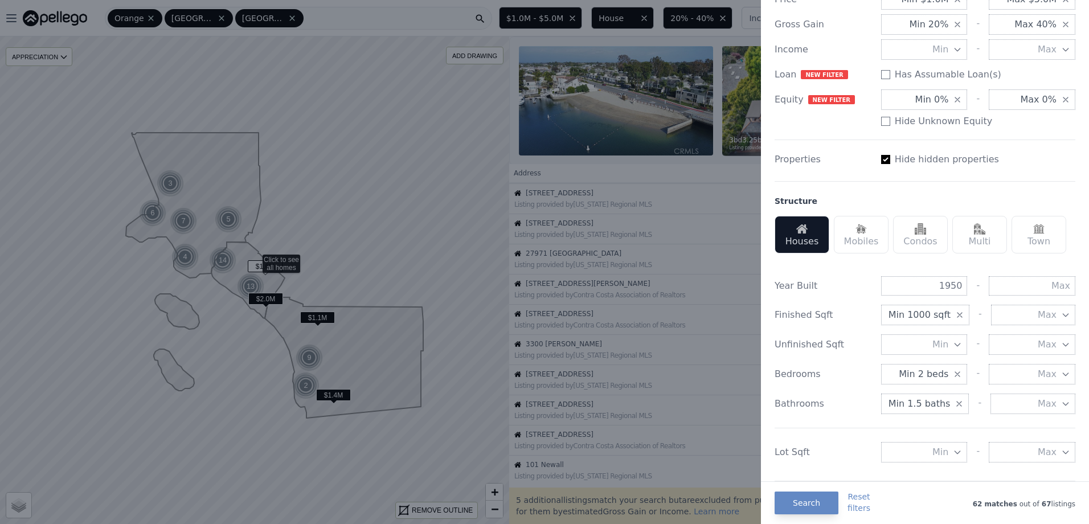
click at [882, 119] on input "Hide Unknown Equity" at bounding box center [886, 121] width 9 height 9
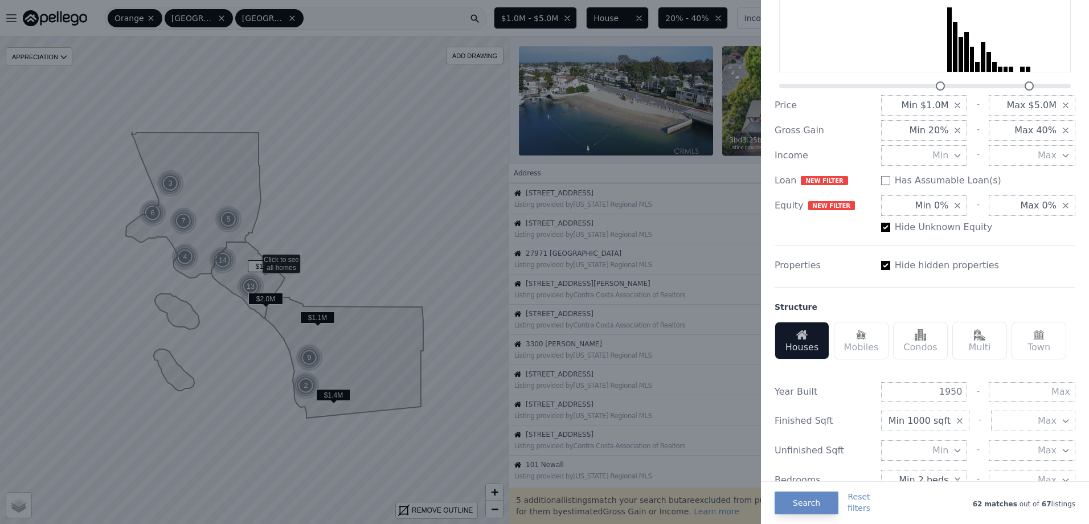
scroll to position [57, 0]
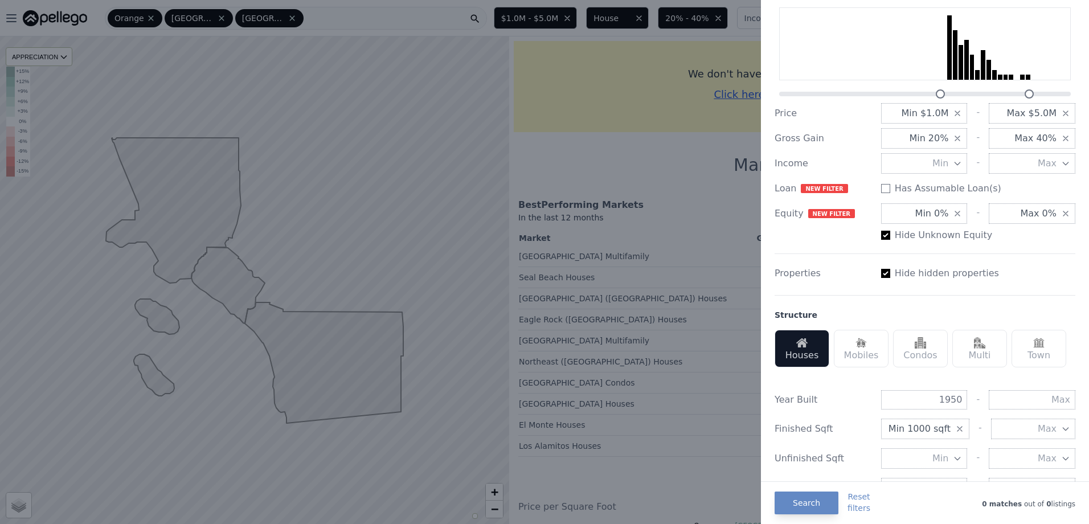
click at [883, 234] on input "Hide Unknown Equity" at bounding box center [886, 235] width 9 height 9
checkbox input "false"
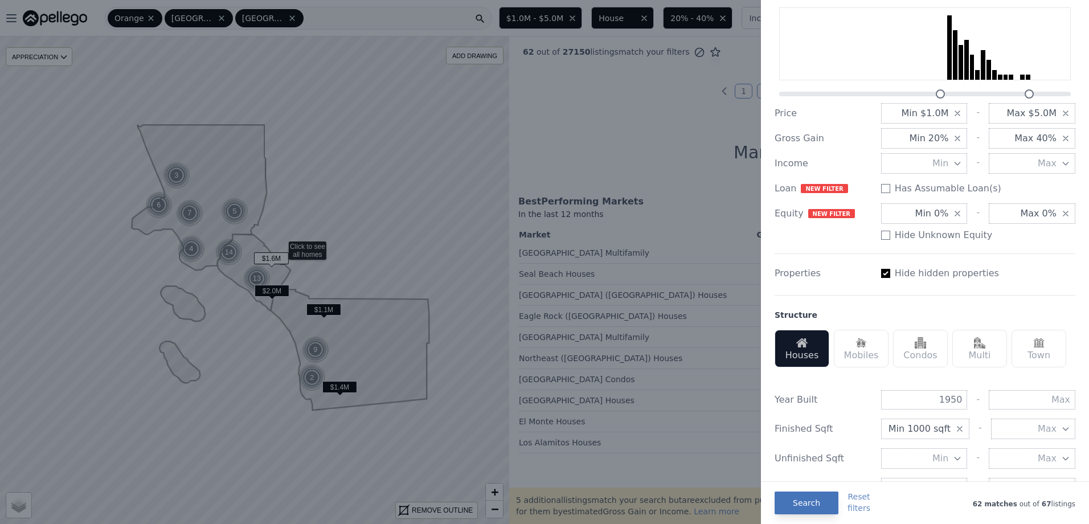
click at [806, 504] on button "Search" at bounding box center [807, 503] width 64 height 23
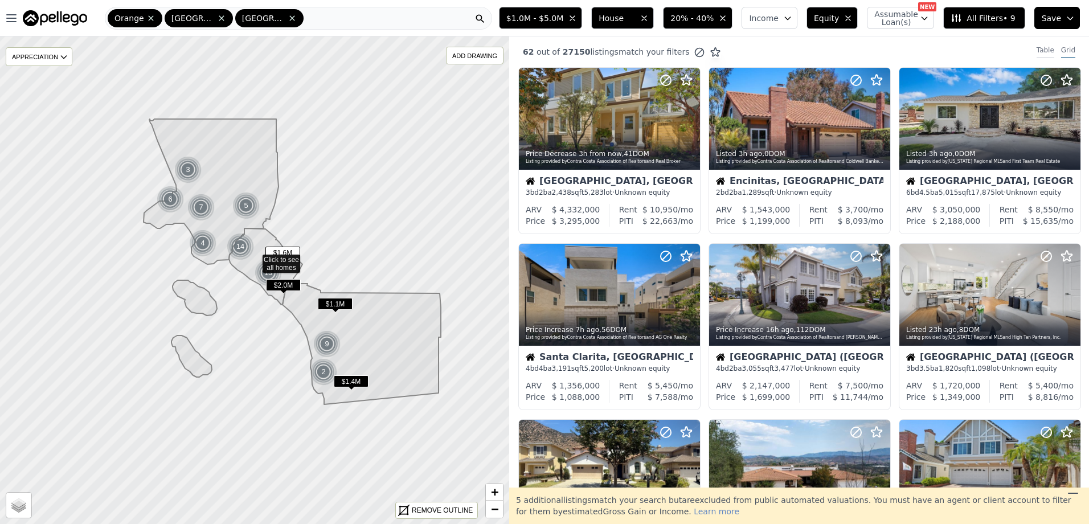
click at [1037, 48] on div "Table" at bounding box center [1046, 52] width 18 height 13
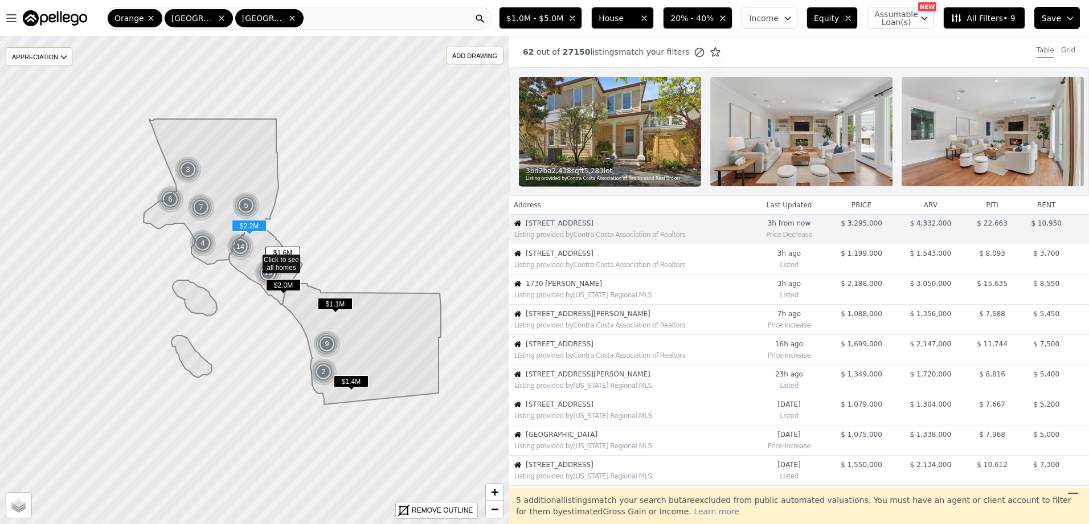
click at [644, 288] on span "1730 [PERSON_NAME]" at bounding box center [638, 283] width 225 height 9
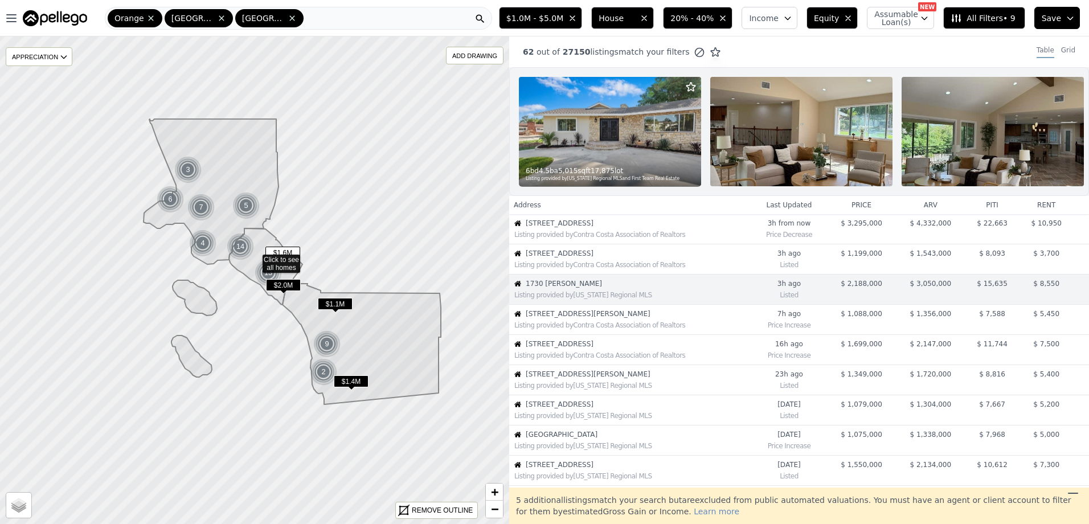
scroll to position [30, 0]
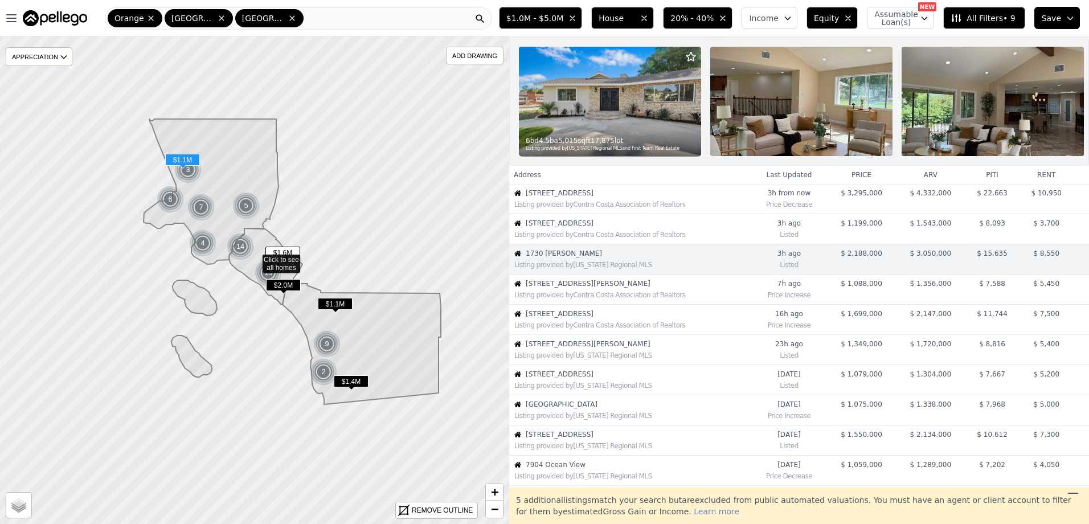
click at [598, 288] on span "[STREET_ADDRESS][PERSON_NAME]" at bounding box center [638, 283] width 225 height 9
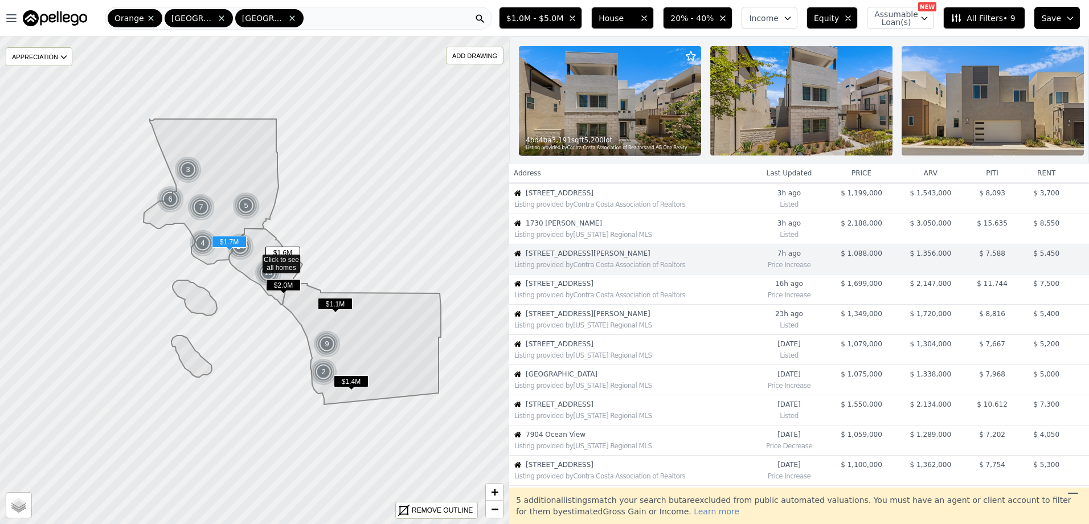
click at [592, 299] on div "Listing provided by Contra Costa Association of Realtors" at bounding box center [630, 293] width 241 height 11
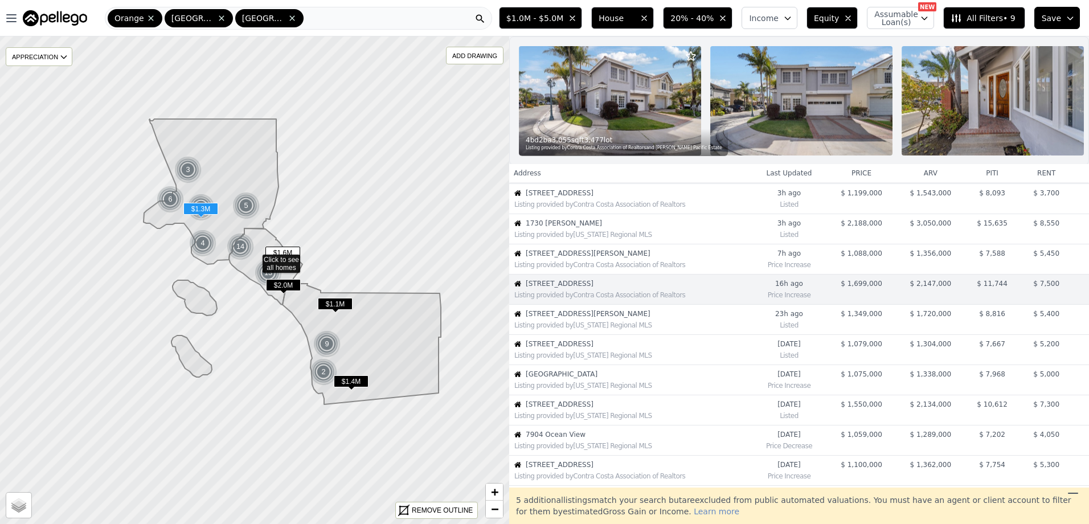
scroll to position [91, 0]
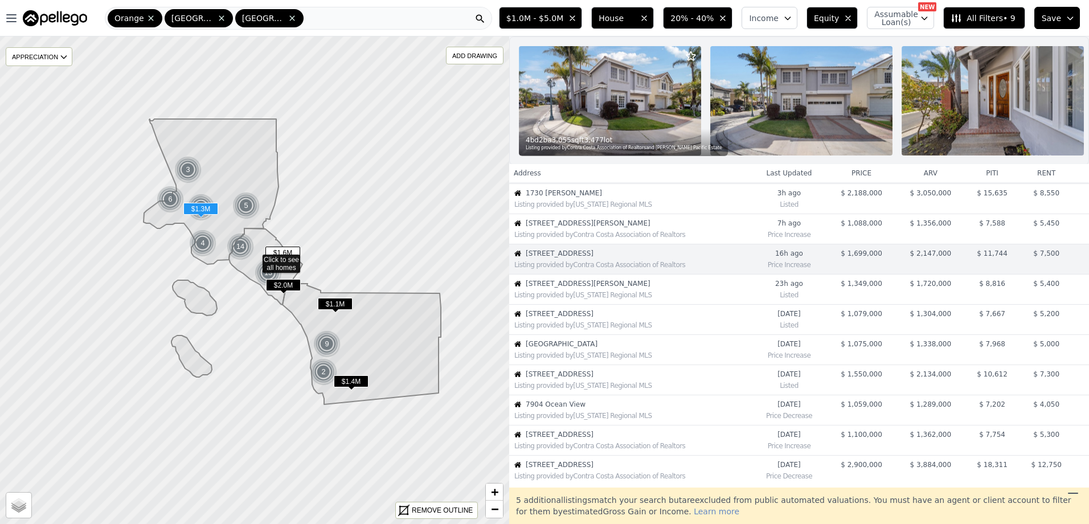
click at [607, 288] on span "[STREET_ADDRESS][PERSON_NAME]" at bounding box center [638, 283] width 225 height 9
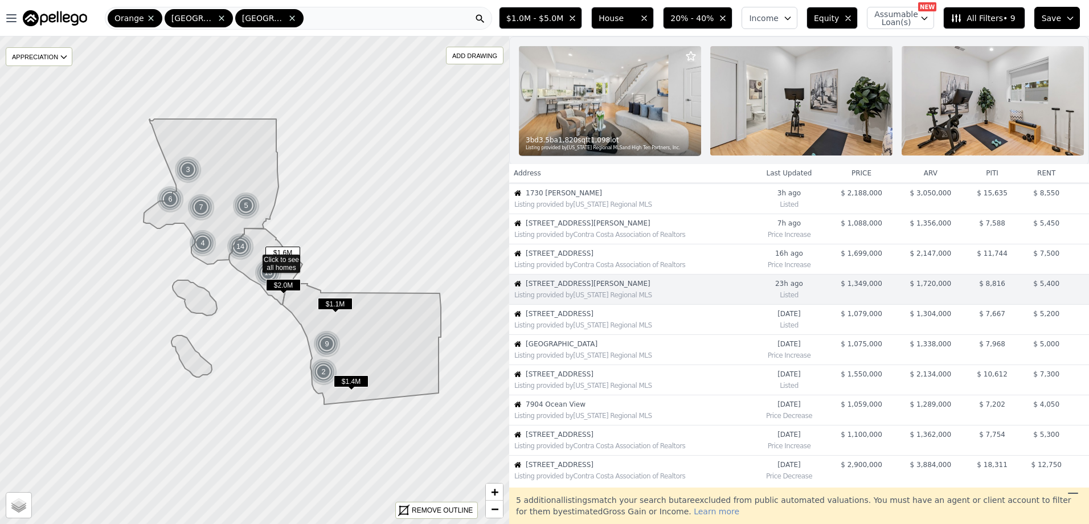
scroll to position [121, 0]
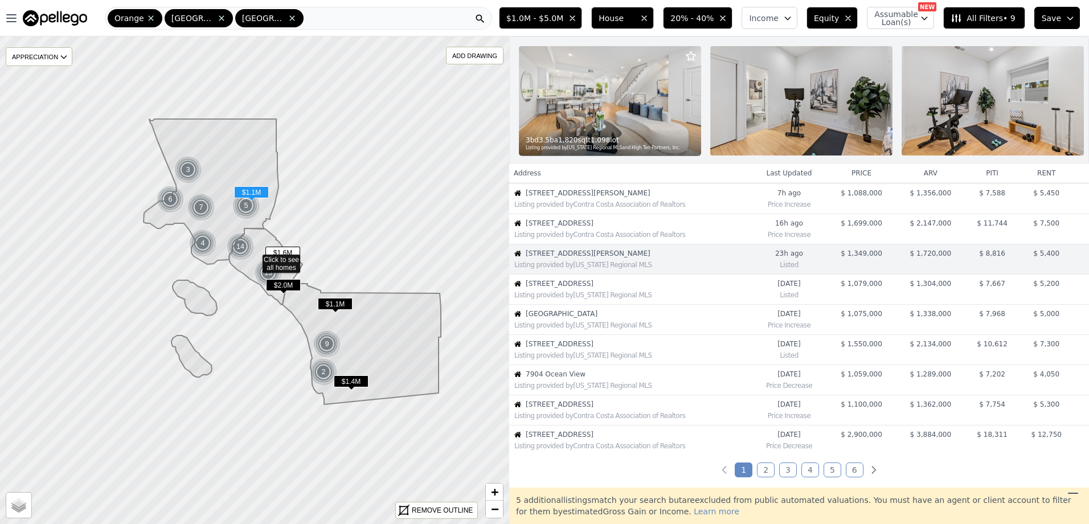
click at [601, 297] on div "Listing provided by [US_STATE] Regional MLS" at bounding box center [630, 293] width 241 height 11
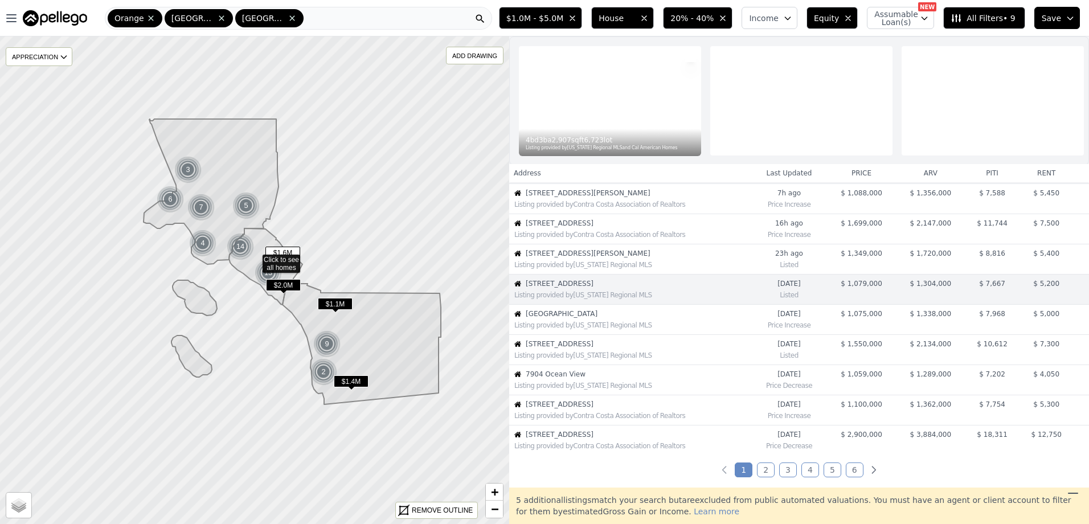
scroll to position [151, 0]
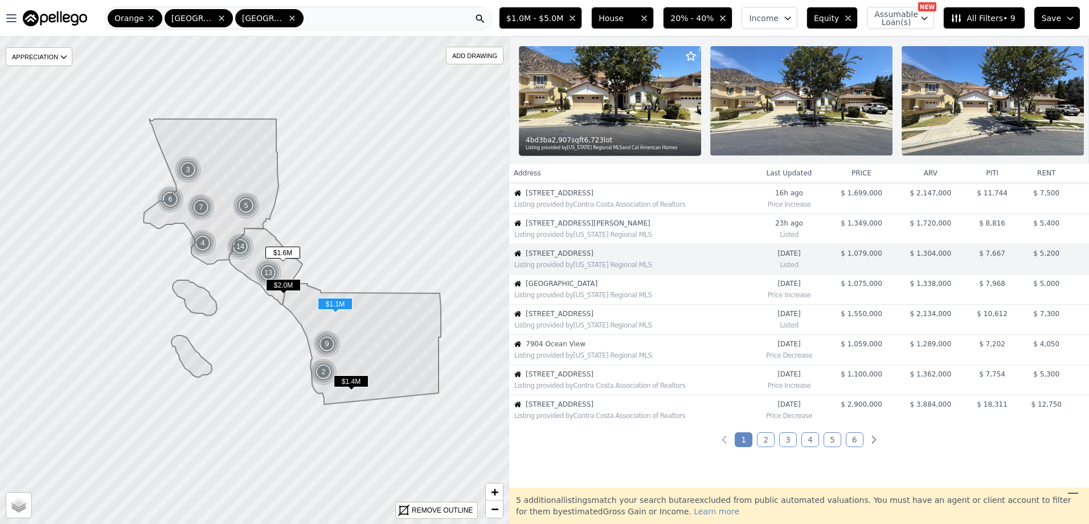
click at [585, 288] on span "[GEOGRAPHIC_DATA]" at bounding box center [638, 283] width 225 height 9
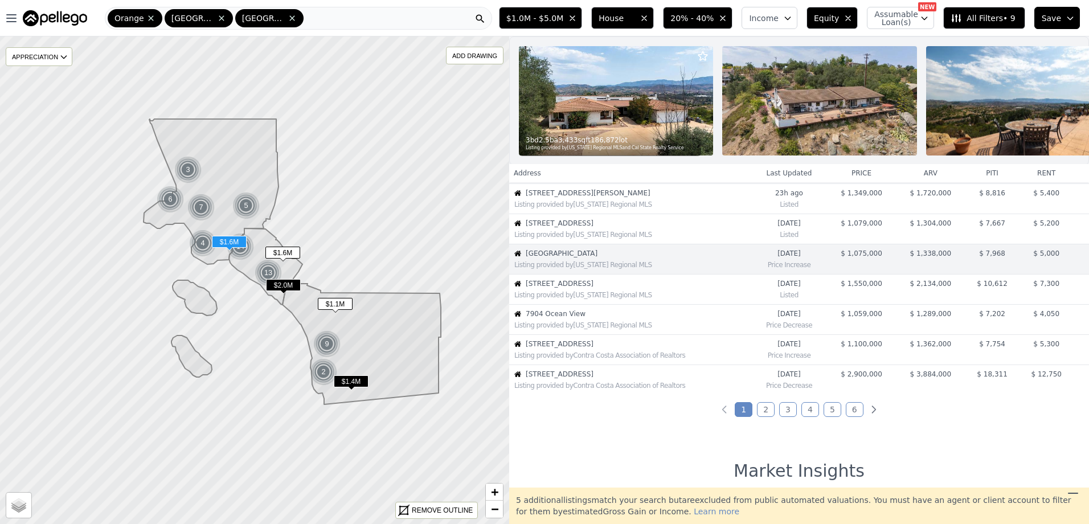
click at [636, 300] on div "Listing provided by [US_STATE] Regional MLS" at bounding box center [633, 295] width 236 height 9
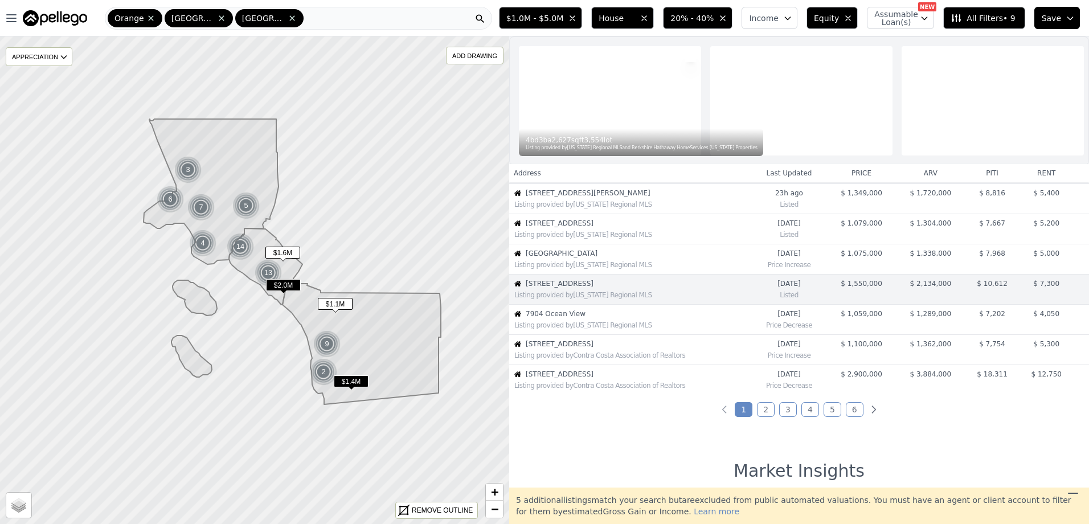
scroll to position [211, 0]
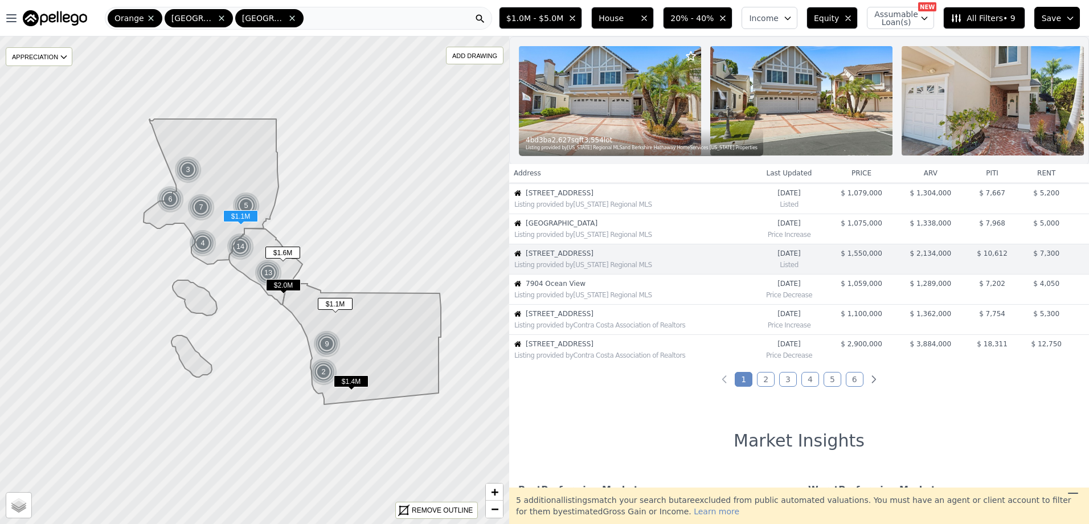
click at [582, 297] on div "Listing provided by [US_STATE] Regional MLS" at bounding box center [630, 293] width 241 height 11
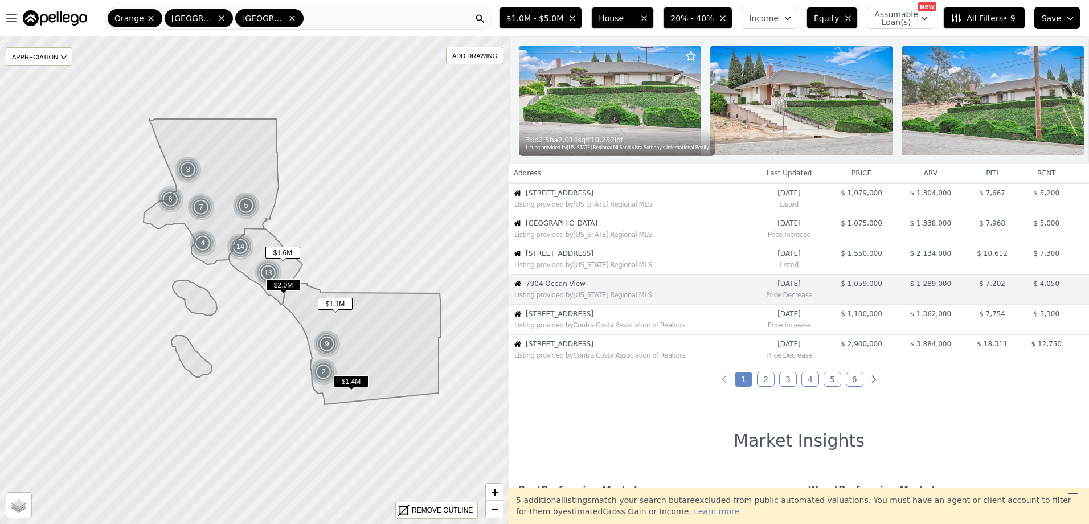
scroll to position [242, 0]
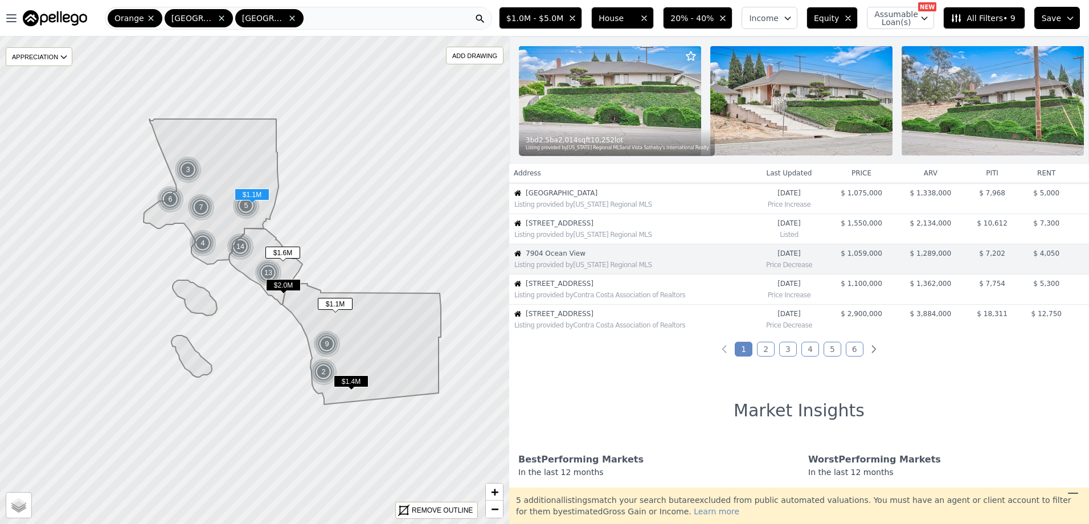
click at [611, 288] on span "[STREET_ADDRESS]" at bounding box center [638, 283] width 225 height 9
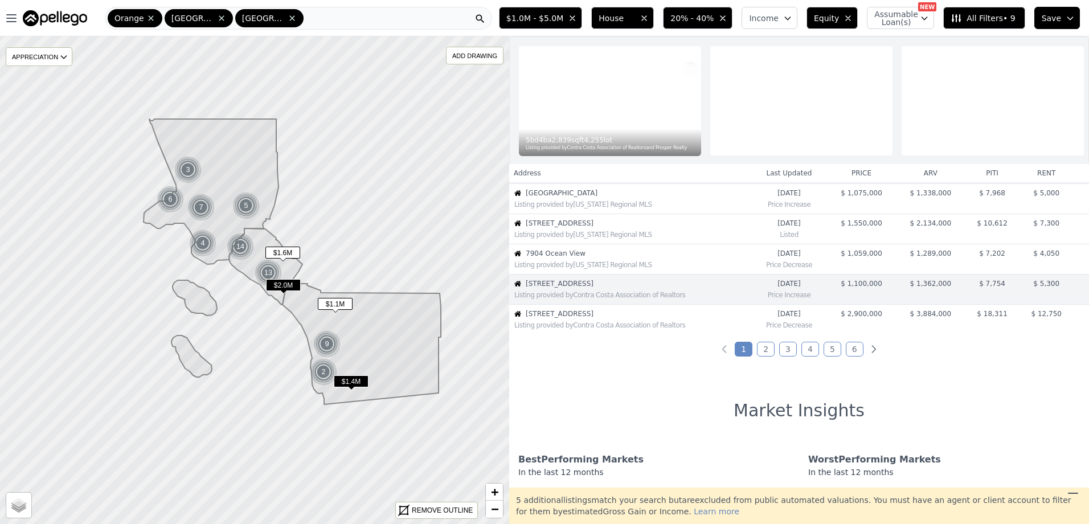
scroll to position [272, 0]
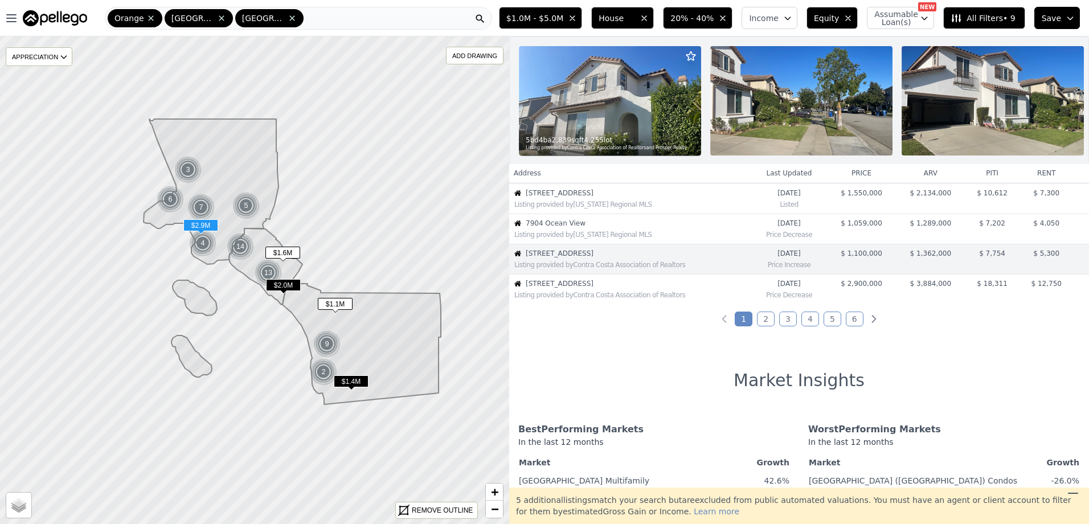
click at [606, 300] on div "Listing provided by Contra Costa Association of Realtors" at bounding box center [633, 295] width 236 height 9
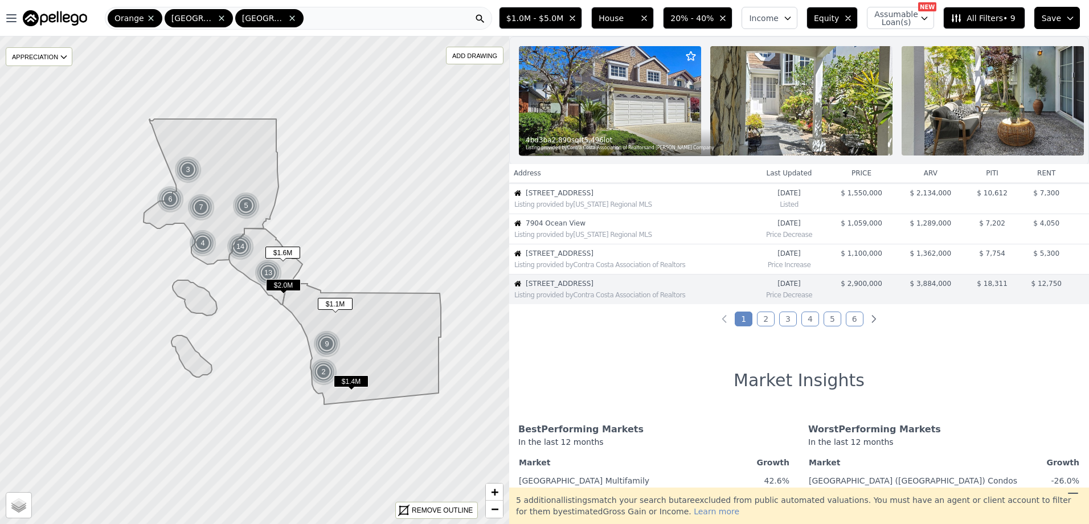
scroll to position [302, 0]
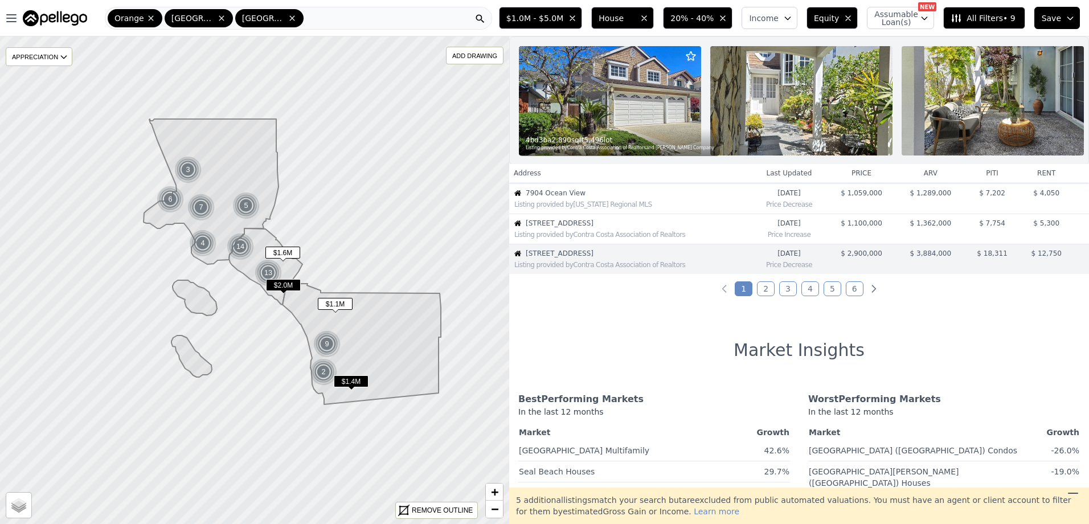
click at [768, 296] on link "2" at bounding box center [766, 288] width 18 height 15
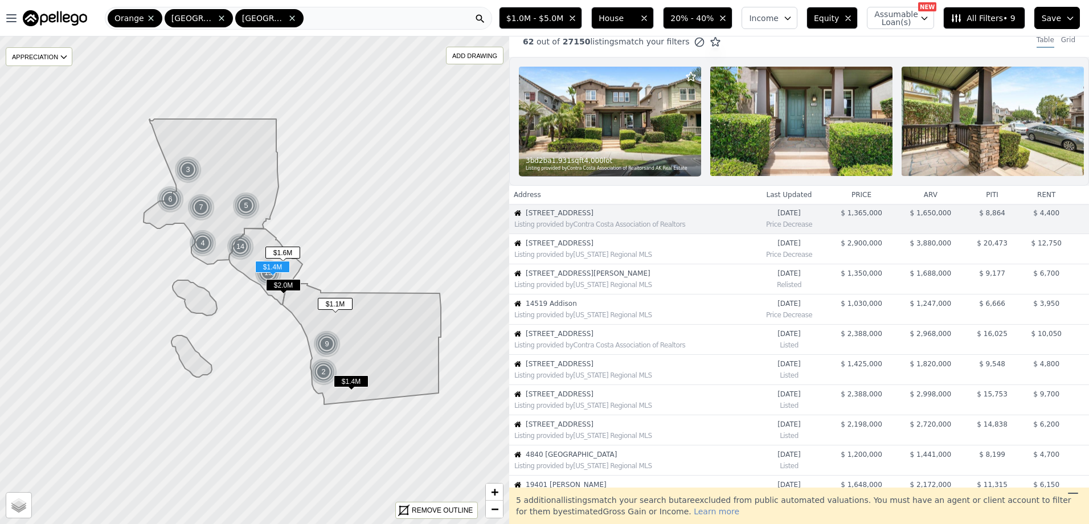
scroll to position [0, 0]
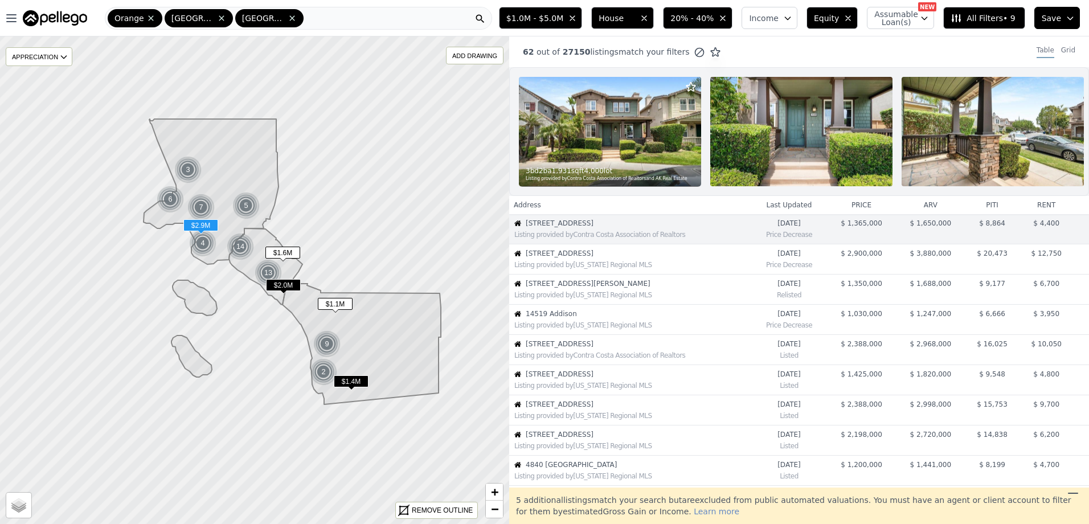
click at [597, 258] on span "[STREET_ADDRESS]" at bounding box center [638, 253] width 225 height 9
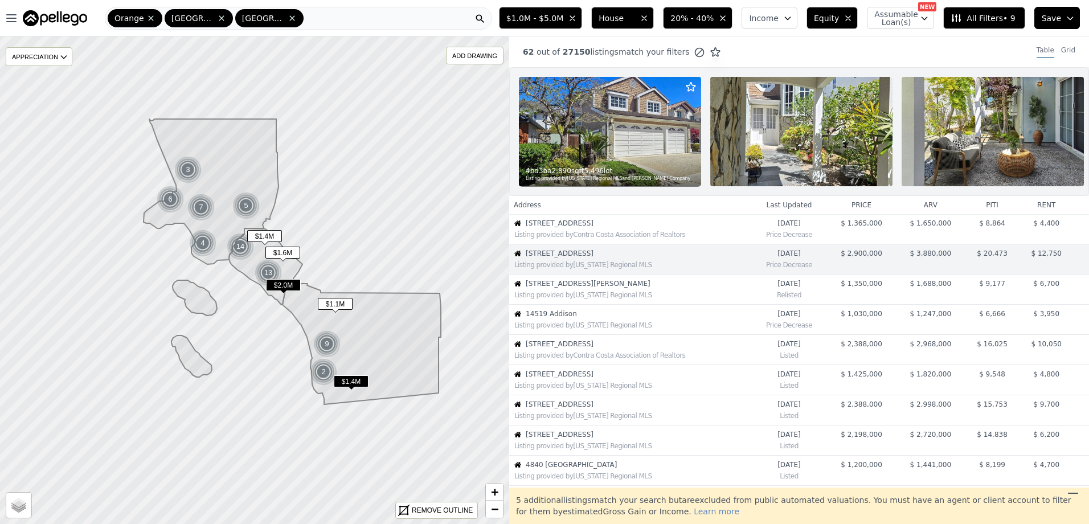
click at [576, 297] on div "Listing provided by [US_STATE] Regional MLS" at bounding box center [630, 293] width 241 height 11
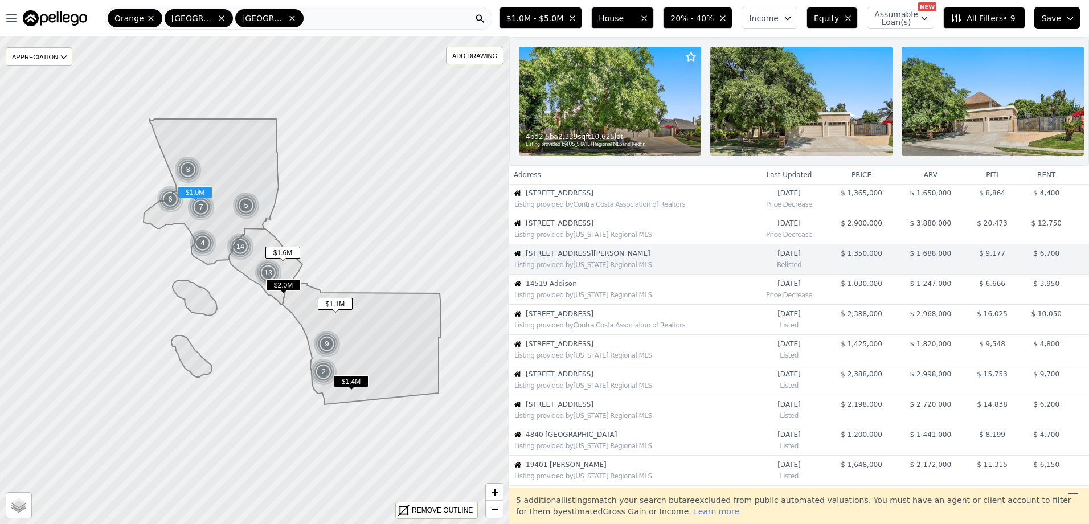
click at [582, 288] on span "14519 Addison" at bounding box center [638, 283] width 225 height 9
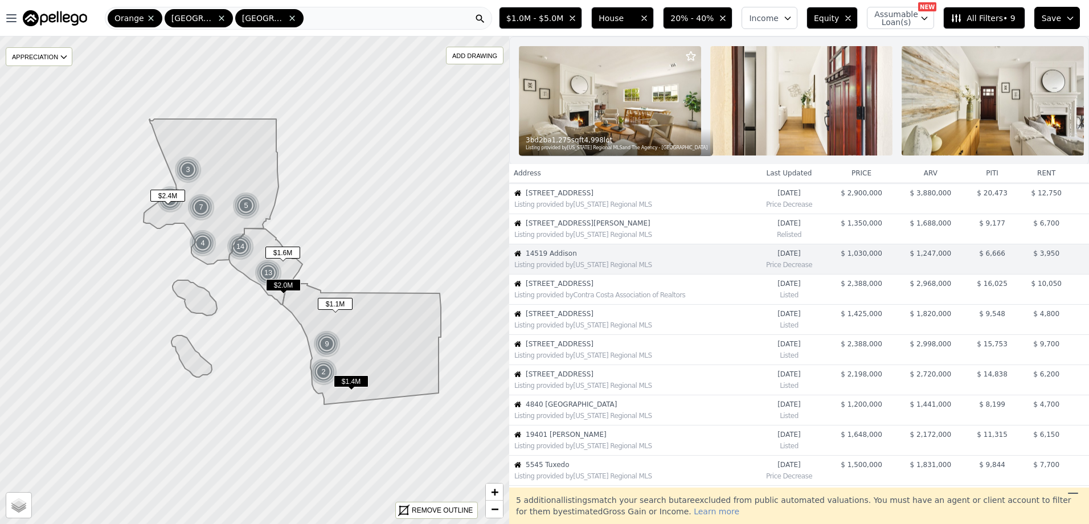
click at [599, 299] on div "Listing provided by Contra Costa Association of Realtors" at bounding box center [630, 293] width 241 height 11
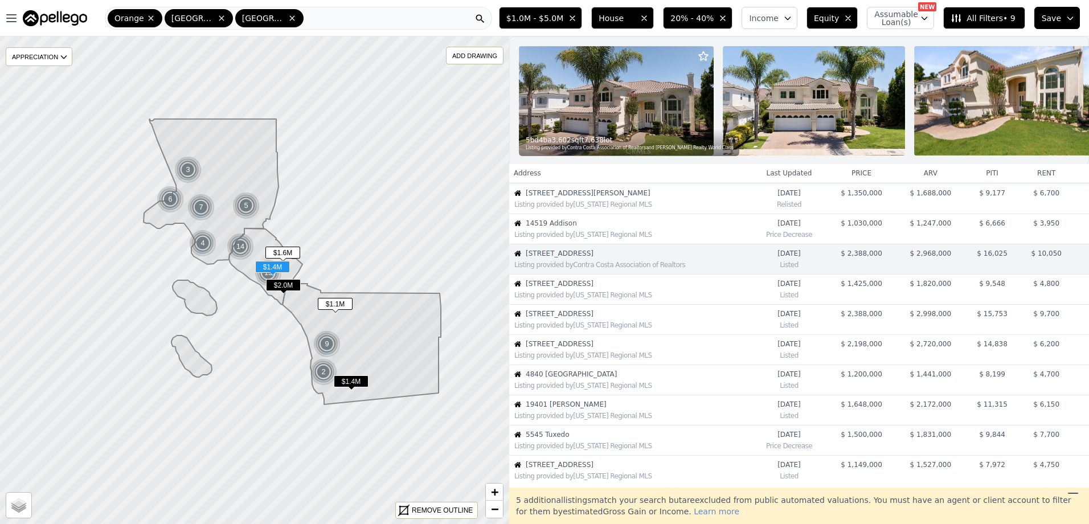
click at [593, 288] on span "[STREET_ADDRESS]" at bounding box center [638, 283] width 225 height 9
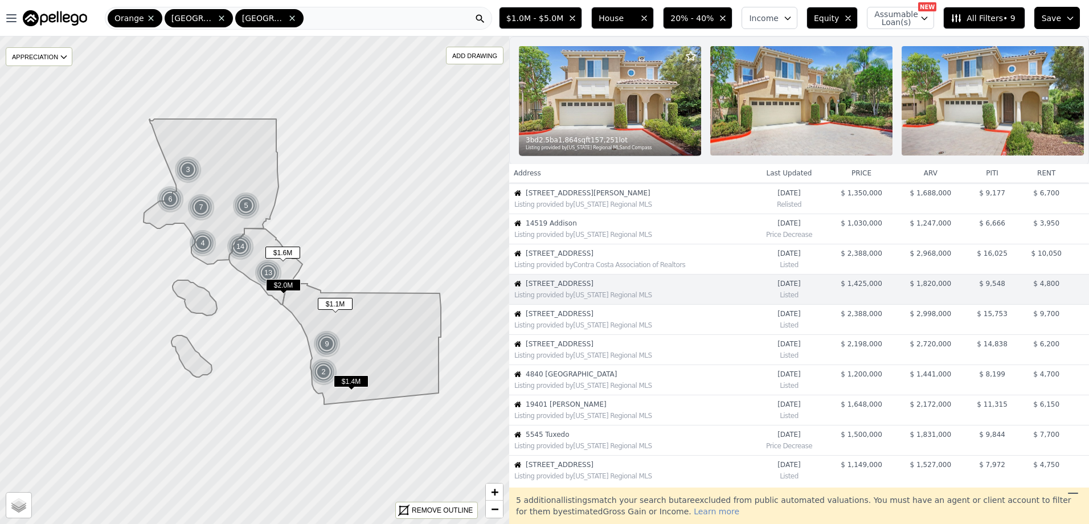
scroll to position [121, 0]
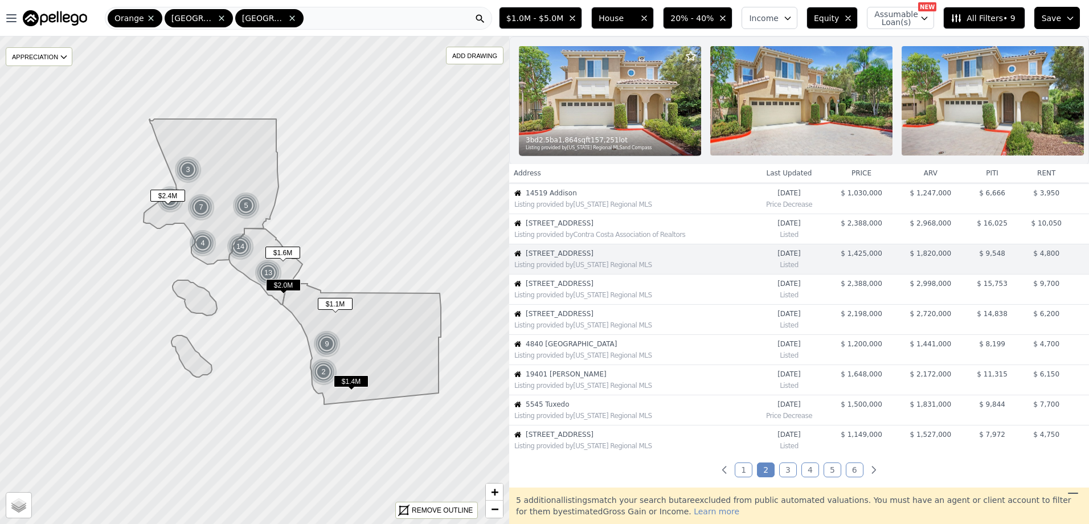
click at [619, 297] on div "Listing provided by [US_STATE] Regional MLS" at bounding box center [630, 293] width 241 height 11
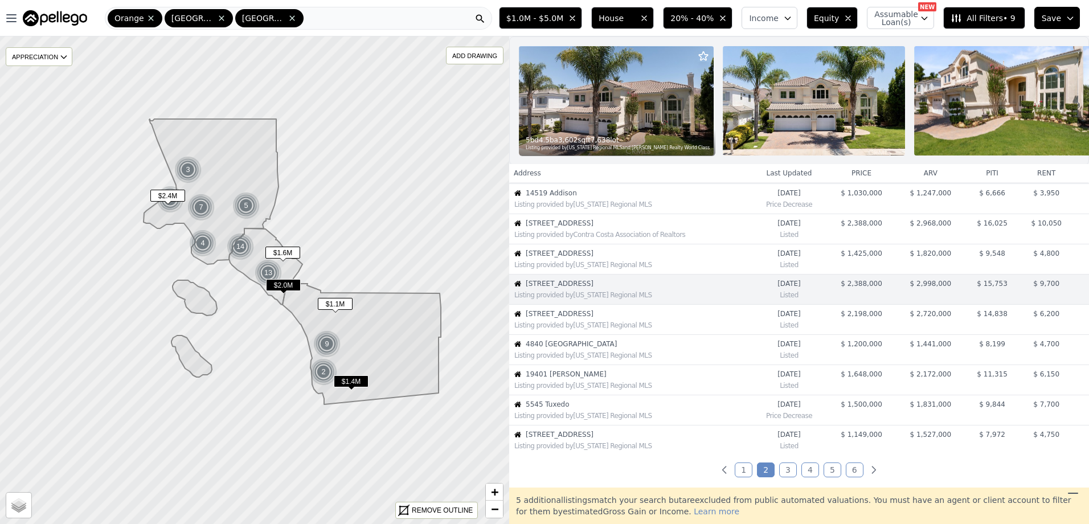
scroll to position [151, 0]
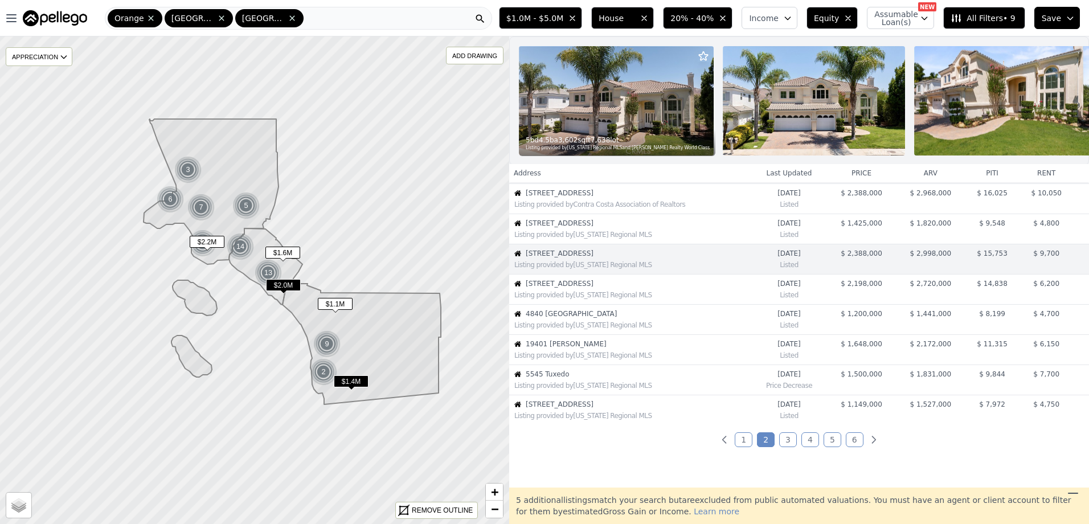
click at [598, 288] on span "[STREET_ADDRESS]" at bounding box center [638, 283] width 225 height 9
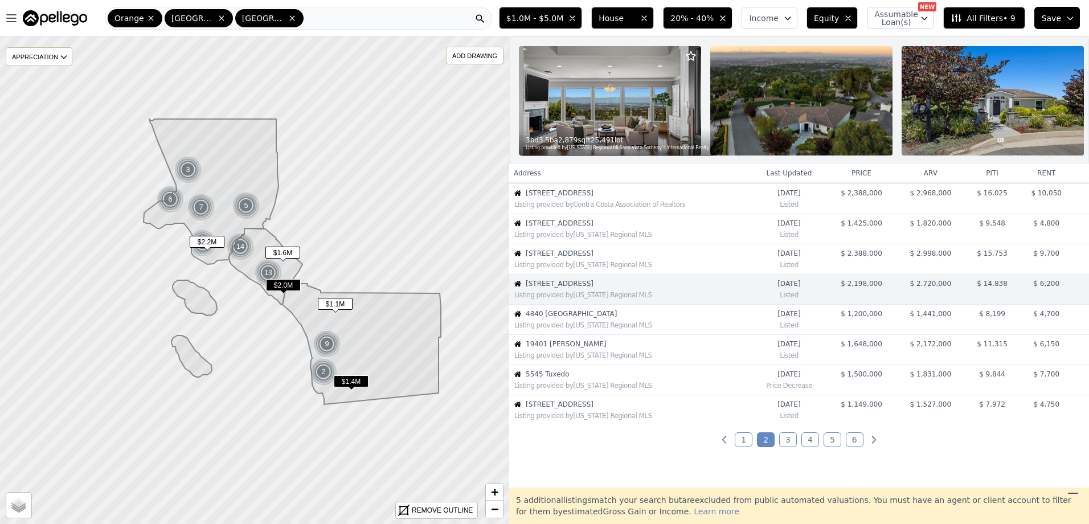
scroll to position [181, 0]
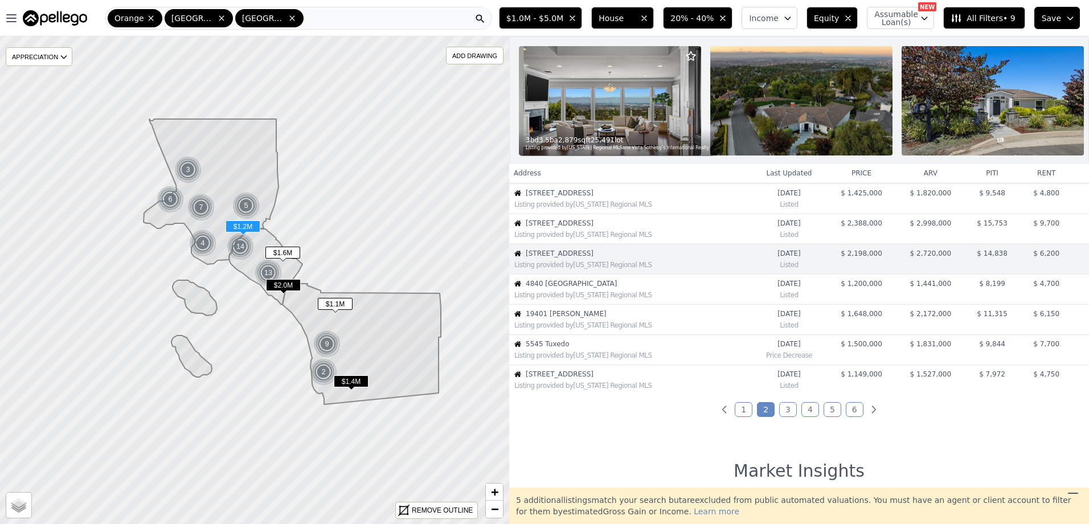
click at [597, 288] on span "4840 [GEOGRAPHIC_DATA]" at bounding box center [638, 283] width 225 height 9
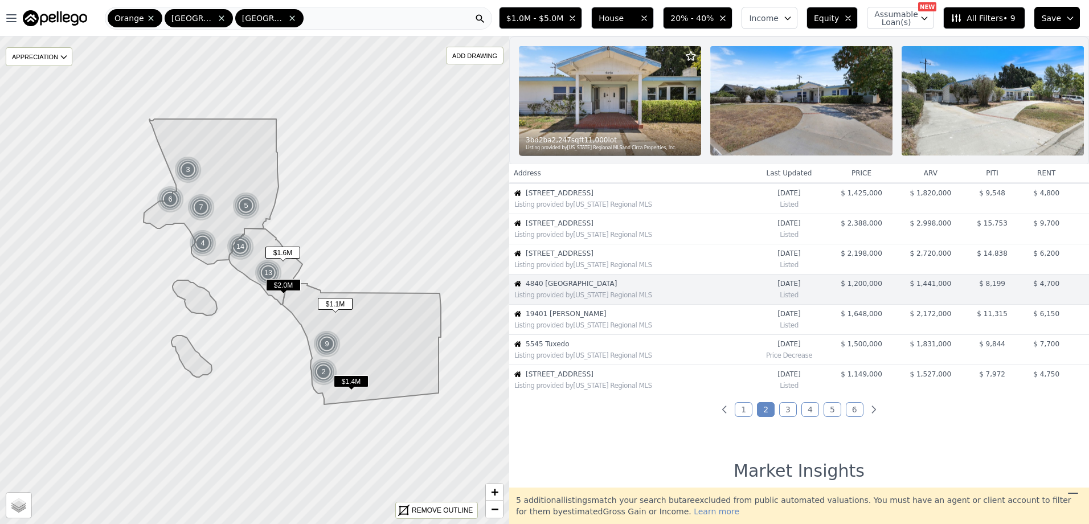
scroll to position [211, 0]
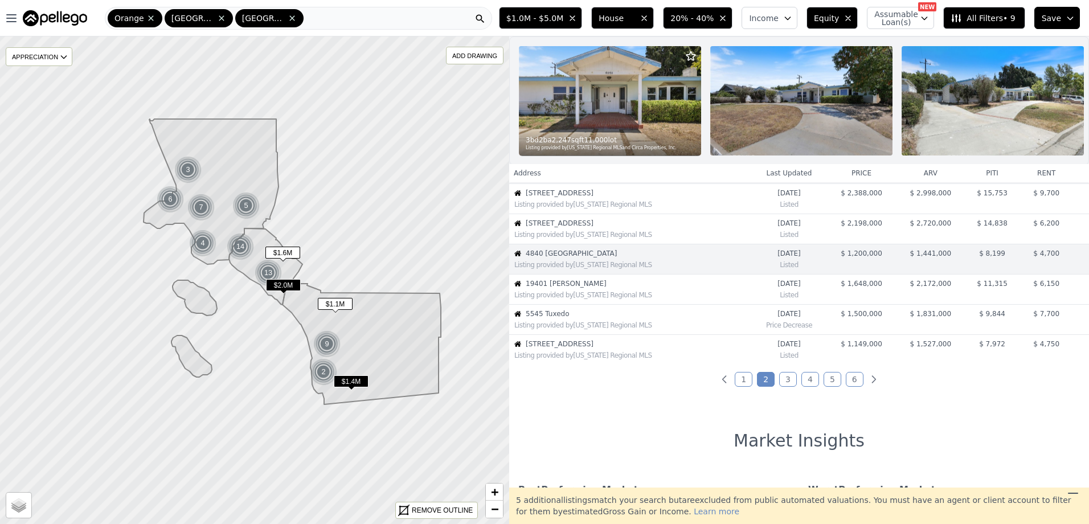
click at [595, 297] on div "Listing provided by [US_STATE] Regional MLS" at bounding box center [630, 293] width 241 height 11
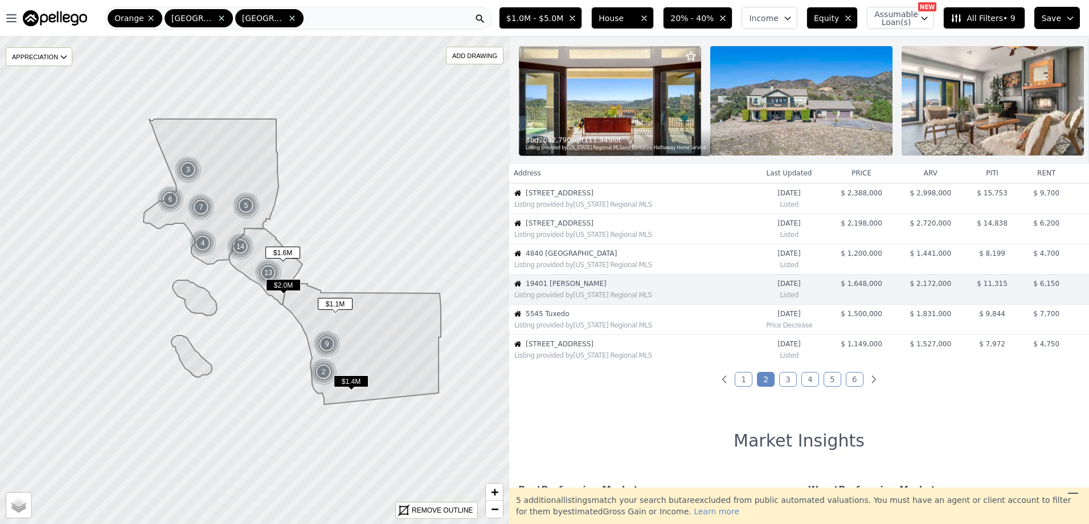
scroll to position [242, 0]
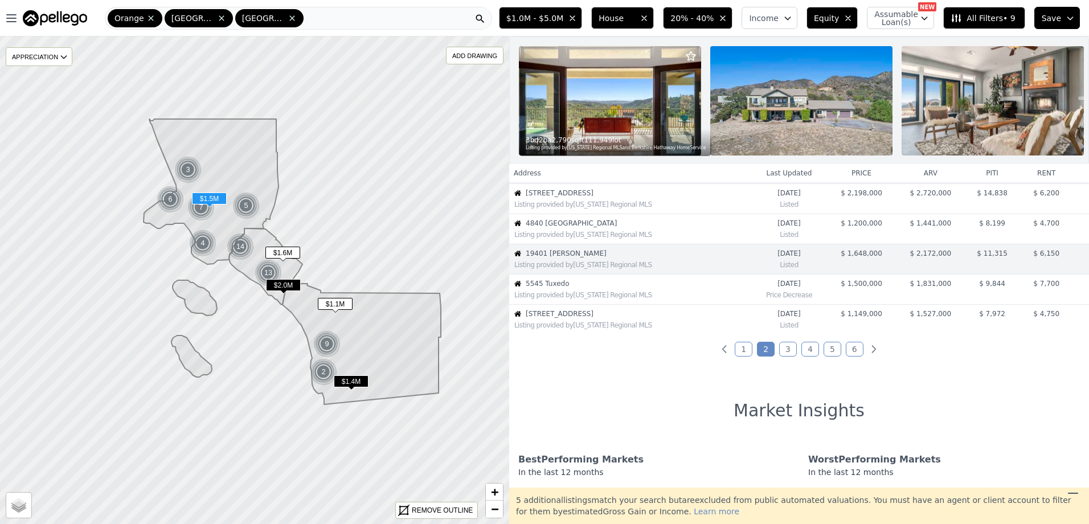
click at [594, 297] on div "Listing provided by [US_STATE] Regional MLS" at bounding box center [630, 293] width 241 height 11
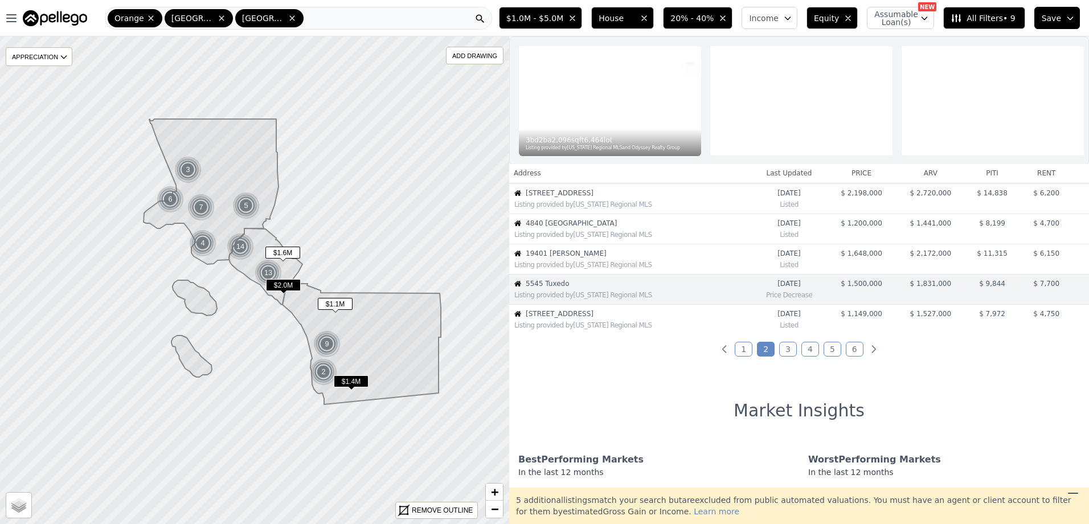
scroll to position [272, 0]
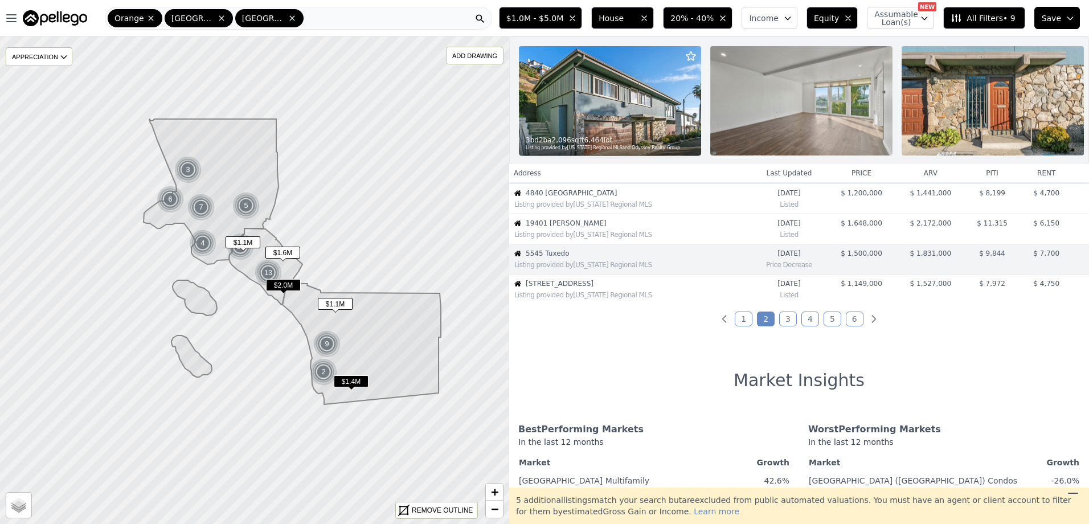
click at [594, 297] on div "Listing provided by [US_STATE] Regional MLS" at bounding box center [630, 293] width 241 height 11
